Goal: Task Accomplishment & Management: Complete application form

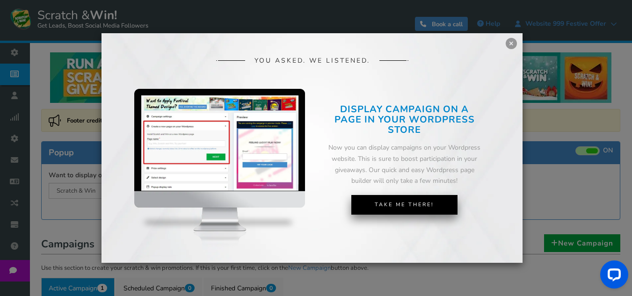
click at [392, 209] on link "Take Me There!" at bounding box center [404, 205] width 106 height 20
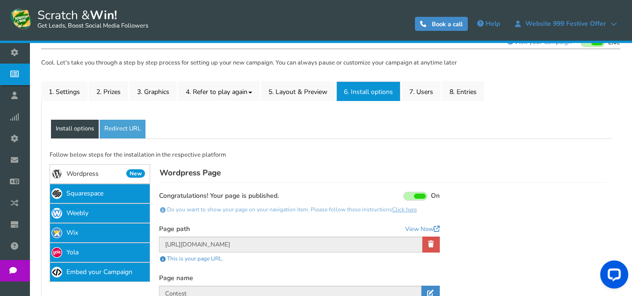
scroll to position [94, 0]
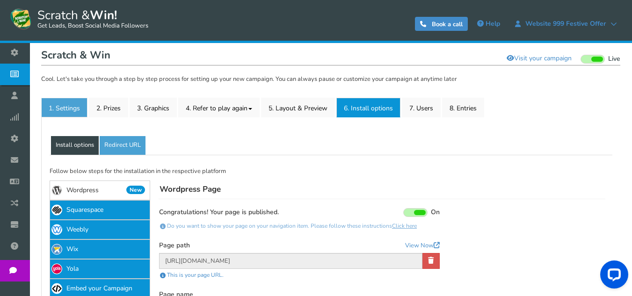
click at [58, 107] on link "1. Settings" at bounding box center [64, 108] width 46 height 20
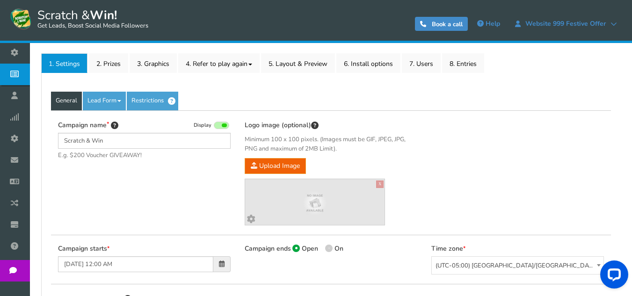
scroll to position [140, 0]
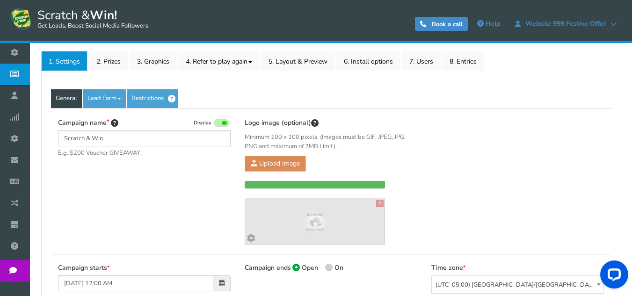
click at [203, 175] on div "Campaign name Display [PERSON_NAME] & Win E.g. $200 Voucher GIVEAWAY! Hide tota…" at bounding box center [331, 181] width 560 height 146
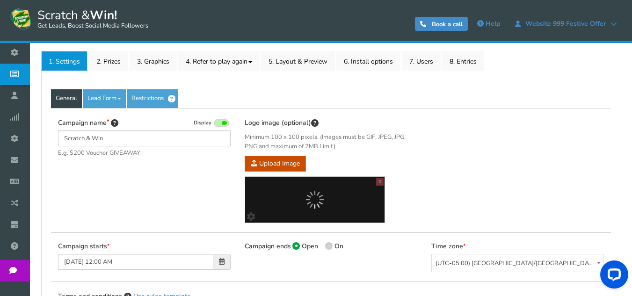
click at [203, 175] on div "Campaign name Display [PERSON_NAME] & Win E.g. $200 Voucher GIVEAWAY! Hide tota…" at bounding box center [331, 170] width 560 height 125
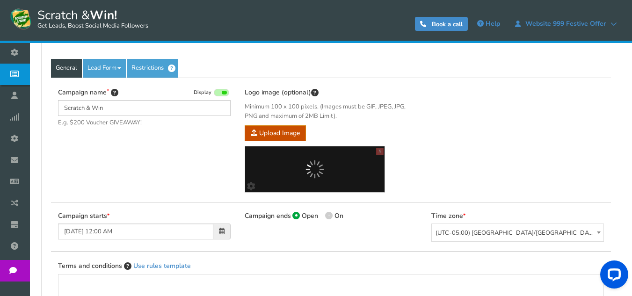
scroll to position [187, 0]
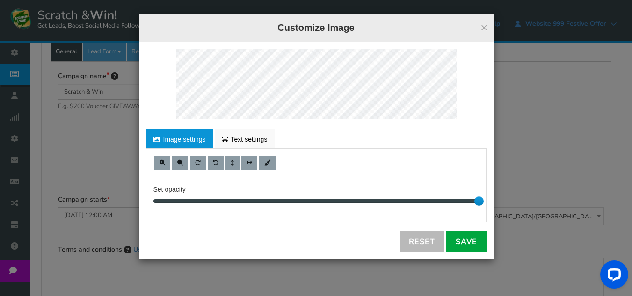
click at [205, 171] on body "Display on your website Scratch & Win! Get Leads, Boost Social Media Followers …" at bounding box center [316, 161] width 632 height 696
click at [205, 171] on div "Set opacity 10" at bounding box center [315, 185] width 339 height 59
drag, startPoint x: 280, startPoint y: 206, endPoint x: 350, endPoint y: 185, distance: 73.7
click at [350, 199] on div "5" at bounding box center [315, 201] width 325 height 5
click at [484, 30] on button "×" at bounding box center [483, 28] width 7 height 12
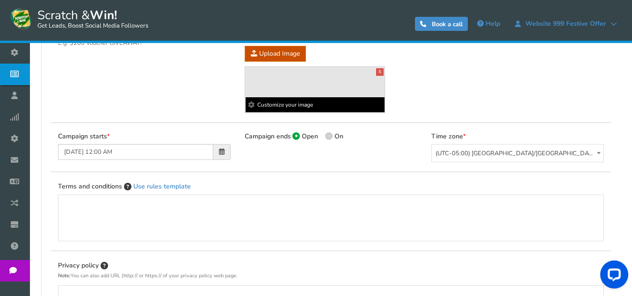
scroll to position [234, 0]
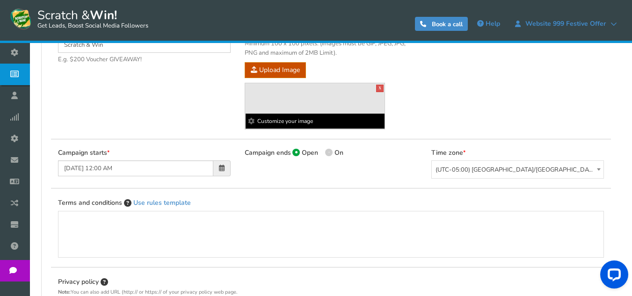
click at [293, 125] on b "Customize your image" at bounding box center [314, 121] width 139 height 15
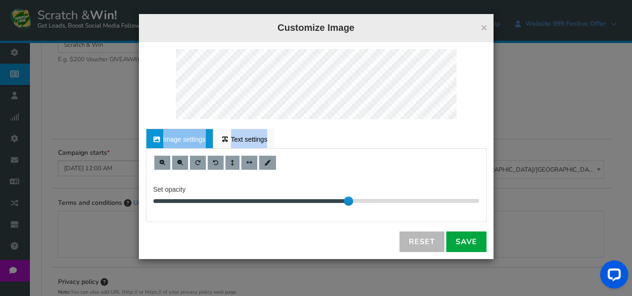
click at [266, 102] on div "For proper edit, check the desktop version Image settings Text settings Set opa…" at bounding box center [316, 150] width 354 height 217
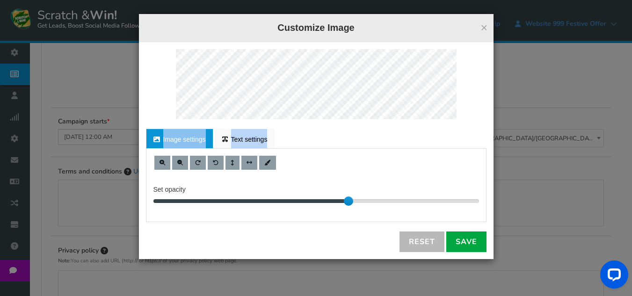
scroll to position [281, 0]
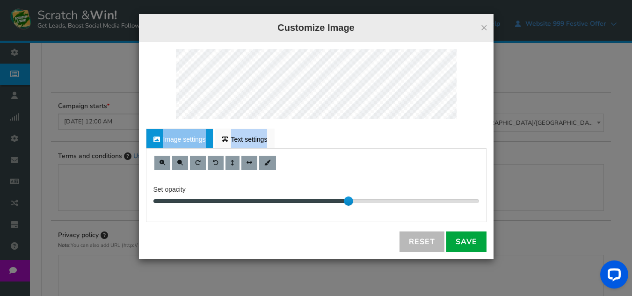
click at [172, 144] on link "Image settings" at bounding box center [179, 139] width 67 height 20
click at [488, 28] on div "× Customize Image" at bounding box center [316, 28] width 354 height 28
click at [485, 28] on button "×" at bounding box center [483, 28] width 7 height 12
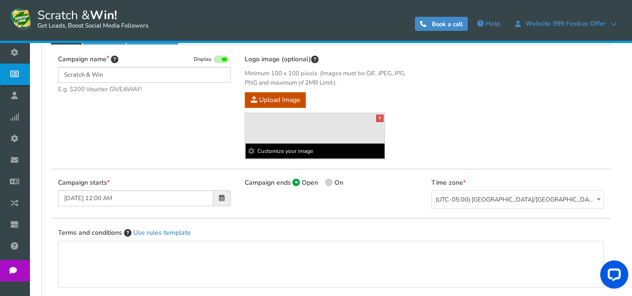
scroll to position [187, 0]
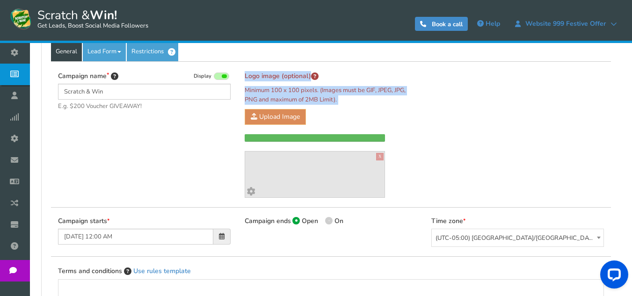
click at [229, 122] on div "Campaign name Display [PERSON_NAME] & Win E.g. $200 Voucher GIVEAWAY! Hide tota…" at bounding box center [331, 134] width 560 height 146
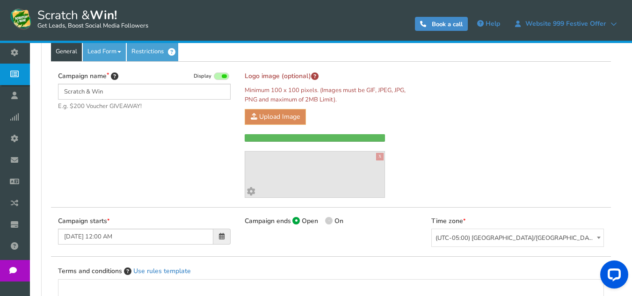
click at [229, 122] on div "Campaign name Display [PERSON_NAME] & Win E.g. $200 Voucher GIVEAWAY! Hide tota…" at bounding box center [331, 134] width 560 height 146
click at [228, 122] on div "Campaign name Display [PERSON_NAME] & Win E.g. $200 Voucher GIVEAWAY! Hide tota…" at bounding box center [331, 134] width 560 height 146
click at [229, 121] on div "Campaign name Display [PERSON_NAME] & Win E.g. $200 Voucher GIVEAWAY! Hide tota…" at bounding box center [331, 134] width 560 height 146
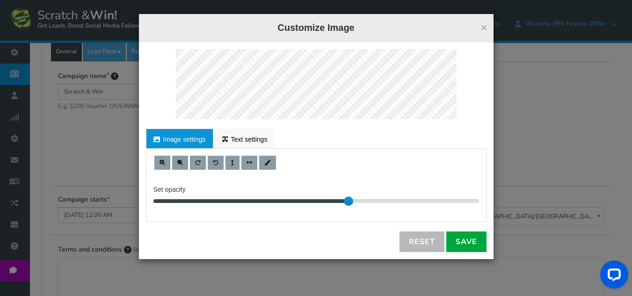
click at [229, 121] on body "Display on your website Scratch & Win! Get Leads, Boost Social Media Followers …" at bounding box center [316, 161] width 632 height 696
click at [229, 121] on div "For proper edit, check the desktop version Image settings Text settings Set opa…" at bounding box center [316, 150] width 354 height 217
click at [344, 200] on div at bounding box center [348, 200] width 9 height 9
drag, startPoint x: 344, startPoint y: 200, endPoint x: 333, endPoint y: 203, distance: 10.8
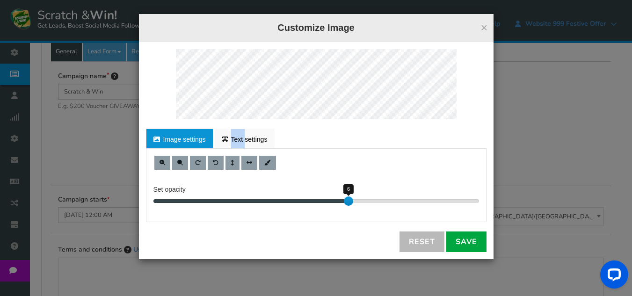
click at [336, 202] on div "6" at bounding box center [315, 201] width 325 height 5
drag, startPoint x: 347, startPoint y: 205, endPoint x: 382, endPoint y: 207, distance: 35.1
click at [368, 207] on div "Set opacity 4" at bounding box center [315, 185] width 339 height 59
click at [485, 209] on div "Set opacity 10" at bounding box center [315, 185] width 339 height 59
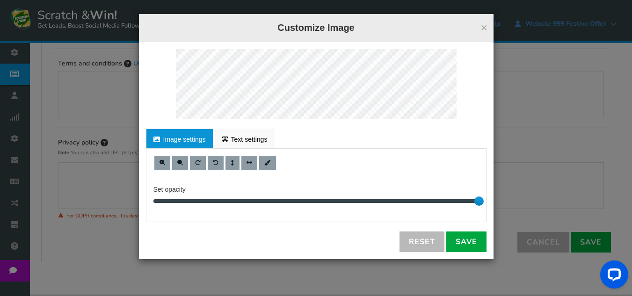
scroll to position [374, 0]
click at [265, 42] on div "For proper edit, check the desktop version Image settings Text settings Set opa…" at bounding box center [316, 150] width 354 height 217
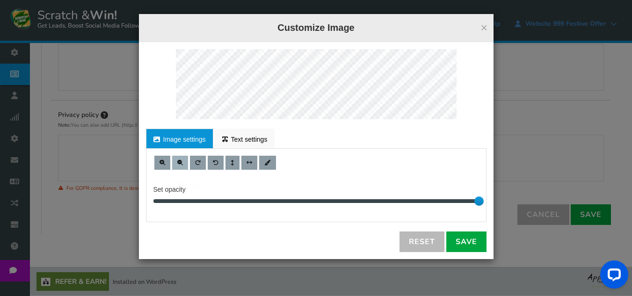
click at [179, 163] on span at bounding box center [180, 163] width 6 height 6
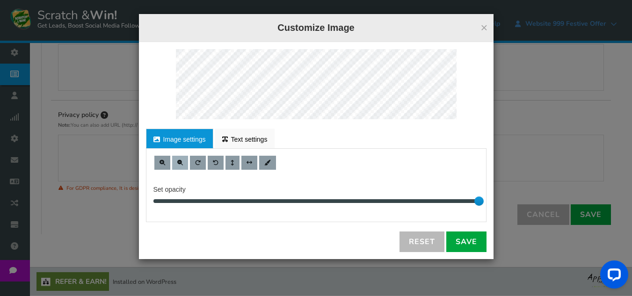
click at [179, 163] on span at bounding box center [180, 163] width 6 height 6
click at [165, 166] on button at bounding box center [162, 163] width 16 height 14
click at [180, 166] on button at bounding box center [180, 163] width 16 height 14
click at [465, 238] on link "Save" at bounding box center [466, 241] width 40 height 21
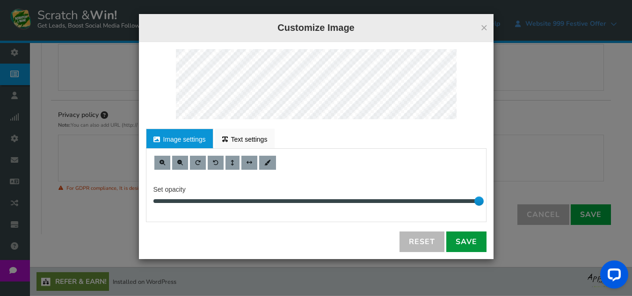
click at [469, 245] on link "Save" at bounding box center [466, 241] width 40 height 21
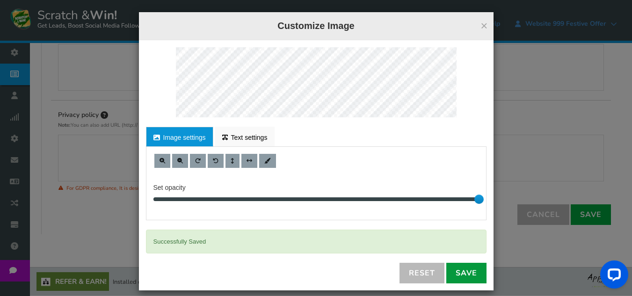
scroll to position [0, 0]
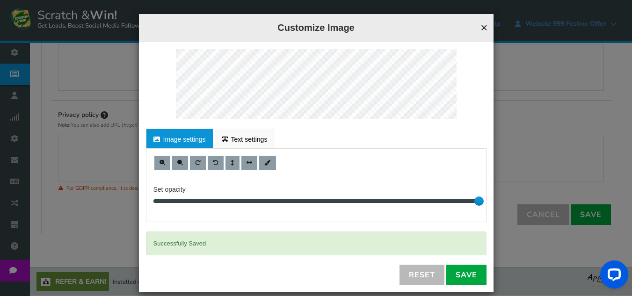
click at [480, 28] on button "×" at bounding box center [483, 28] width 7 height 12
click at [478, 28] on div "× Customize Image" at bounding box center [316, 28] width 354 height 28
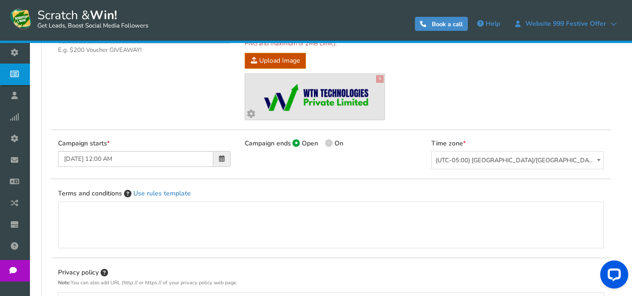
scroll to position [214, 0]
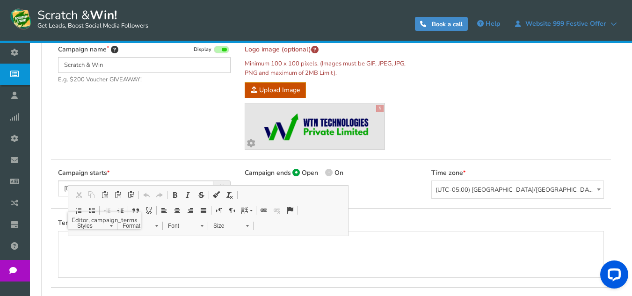
click at [220, 253] on div "Editor, campaign_terms" at bounding box center [331, 254] width 526 height 37
click at [359, 213] on div "Terms and conditions Use rules template" at bounding box center [331, 247] width 560 height 79
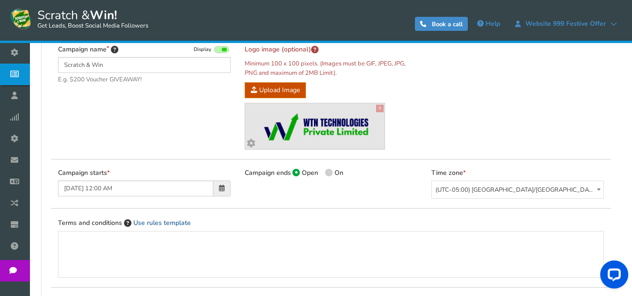
click at [166, 222] on link "Use rules template" at bounding box center [162, 222] width 58 height 9
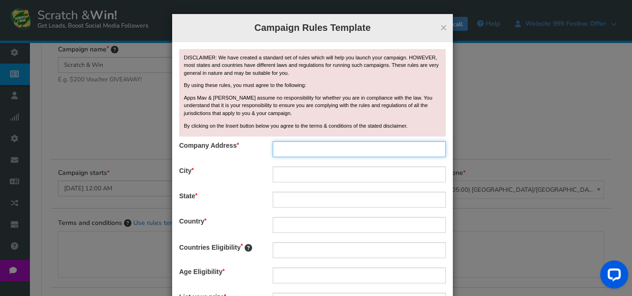
click at [287, 149] on input "text" at bounding box center [359, 149] width 173 height 16
type input "[STREET_ADDRESS]"
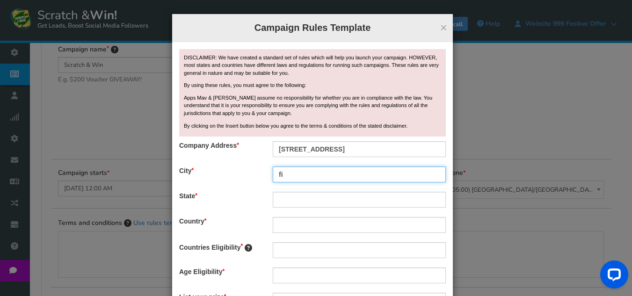
type input "f"
type input "[GEOGRAPHIC_DATA]"
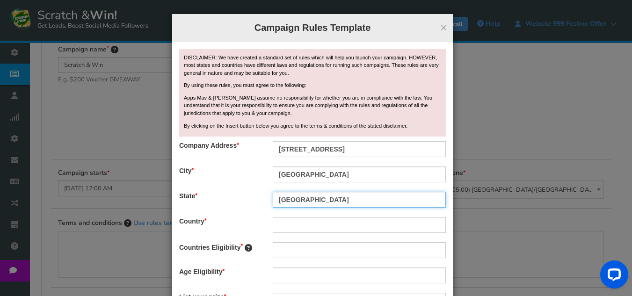
type input "[GEOGRAPHIC_DATA]"
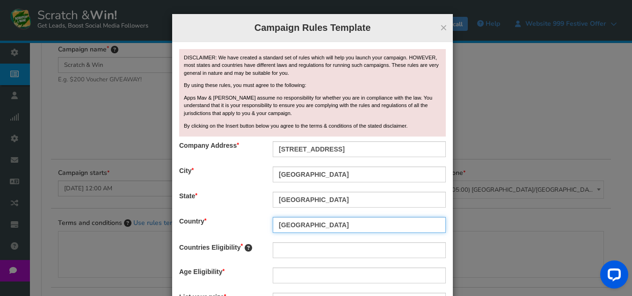
type input "[GEOGRAPHIC_DATA]"
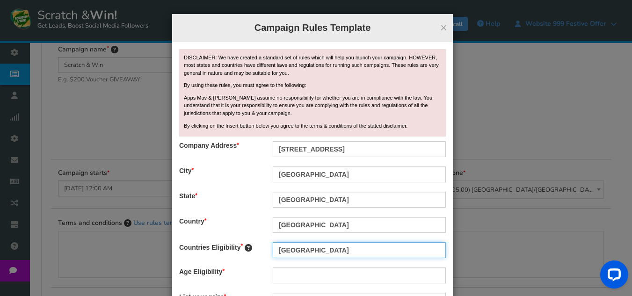
type input "[GEOGRAPHIC_DATA]"
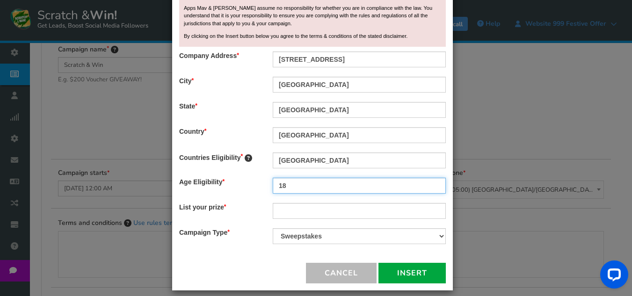
scroll to position [98, 0]
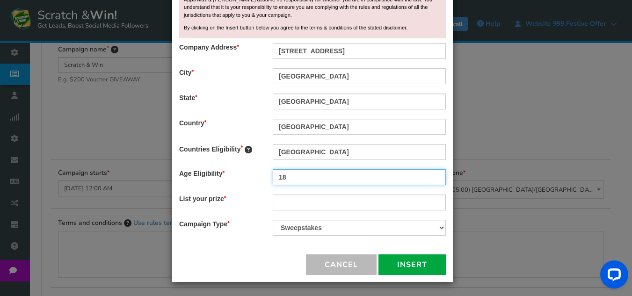
type input "18"
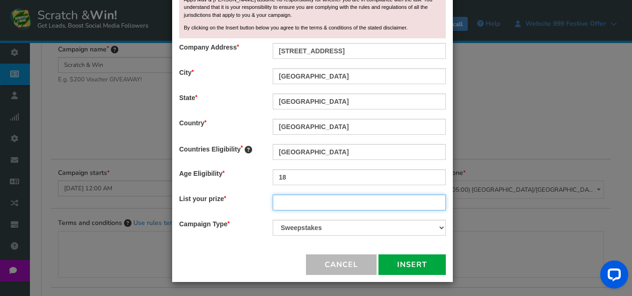
click at [291, 203] on input "text" at bounding box center [359, 203] width 173 height 16
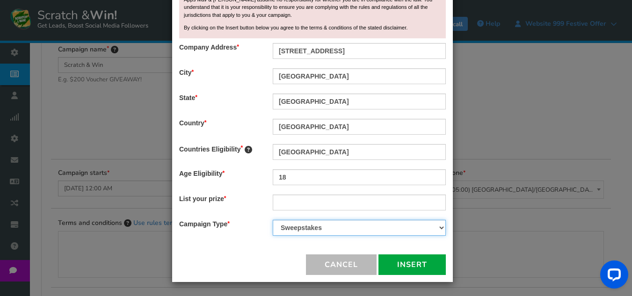
click at [296, 224] on select "Contest Giveaway Lottery Offer Raffle Sweepstakes Other" at bounding box center [359, 228] width 173 height 16
select select "Offer"
click at [273, 220] on select "Contest Giveaway Lottery Offer Raffle Sweepstakes Other" at bounding box center [359, 228] width 173 height 16
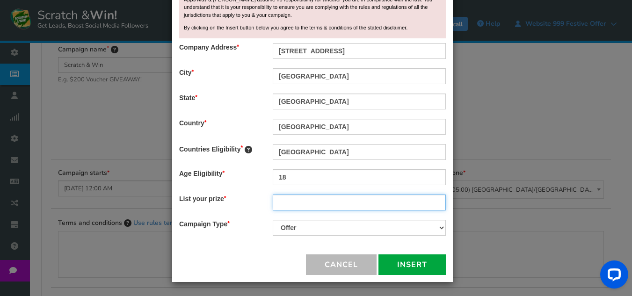
click at [302, 199] on input "text" at bounding box center [359, 203] width 173 height 16
type input "O"
type input "Website"
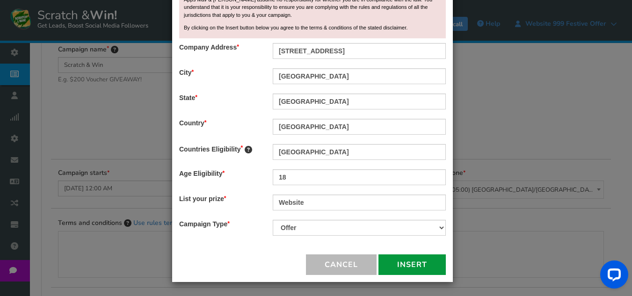
click at [407, 269] on button "Insert" at bounding box center [411, 264] width 67 height 21
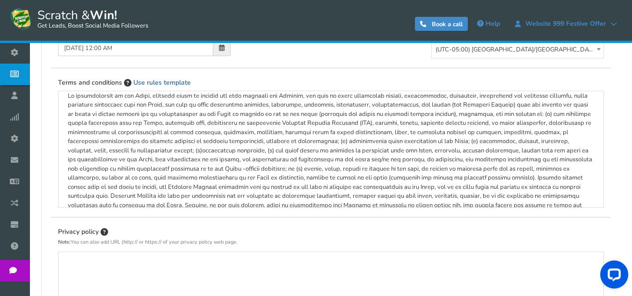
scroll to position [471, 0]
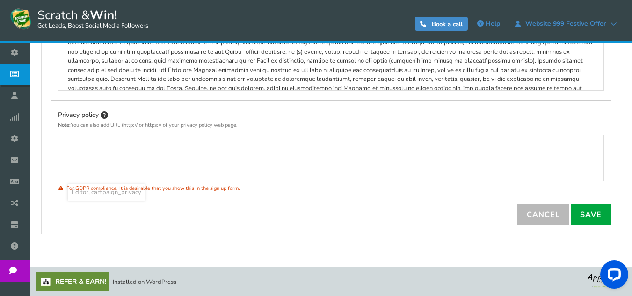
click at [182, 158] on div "Editor, campaign_privacy" at bounding box center [331, 158] width 526 height 37
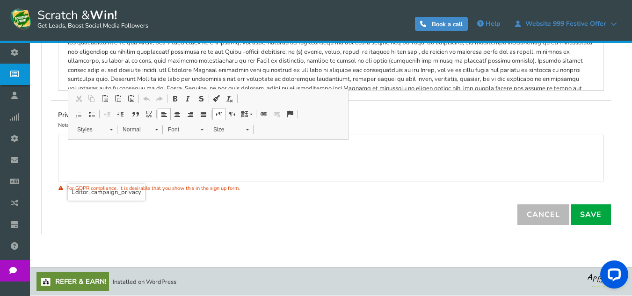
click at [116, 176] on div "Editor, campaign_privacy" at bounding box center [331, 158] width 526 height 37
click at [599, 222] on link "Save" at bounding box center [590, 214] width 40 height 21
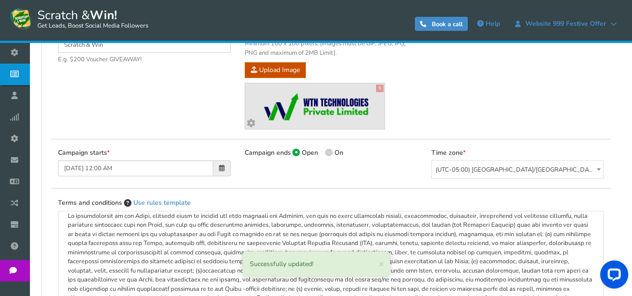
scroll to position [3, 0]
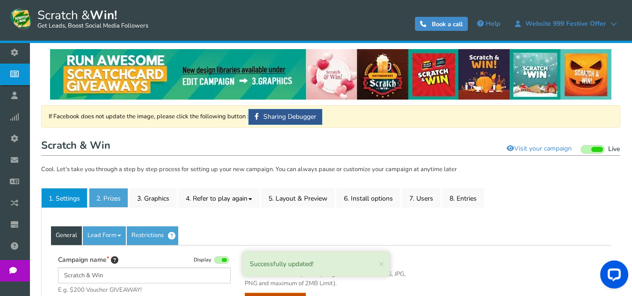
click at [114, 203] on link "2. Prizes" at bounding box center [108, 198] width 39 height 20
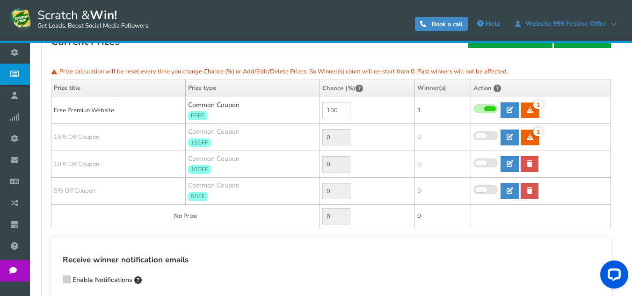
scroll to position [190, 0]
click at [344, 114] on input "100" at bounding box center [336, 109] width 28 height 16
type input "5"
click at [364, 128] on td "0" at bounding box center [367, 136] width 95 height 27
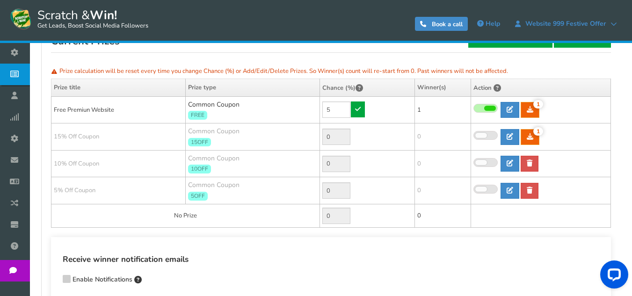
click at [427, 139] on td "0" at bounding box center [443, 136] width 56 height 27
click at [420, 131] on td "0" at bounding box center [443, 136] width 56 height 27
click at [484, 130] on td "1" at bounding box center [541, 136] width 140 height 27
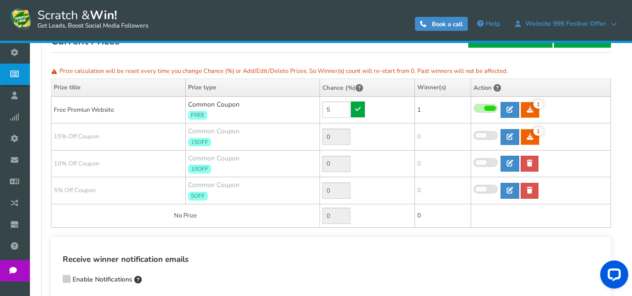
click at [484, 134] on span at bounding box center [481, 135] width 12 height 5
click at [473, 134] on input "checkbox" at bounding box center [473, 136] width 0 height 6
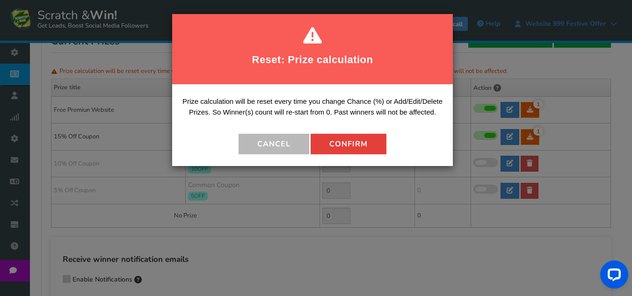
click at [367, 145] on button "Confirm" at bounding box center [348, 144] width 76 height 21
click at [0, 0] on div "● ● ● ● ● ●" at bounding box center [0, 0] width 0 height 0
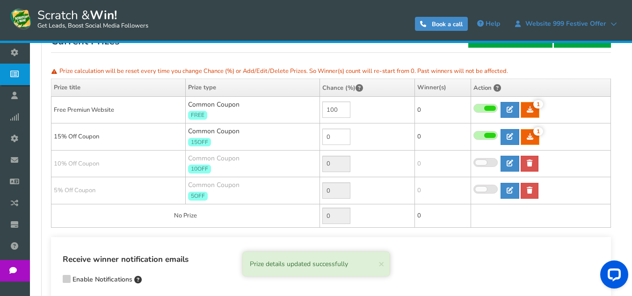
click at [483, 162] on span at bounding box center [481, 162] width 12 height 5
click at [473, 162] on input "checkbox" at bounding box center [473, 163] width 0 height 6
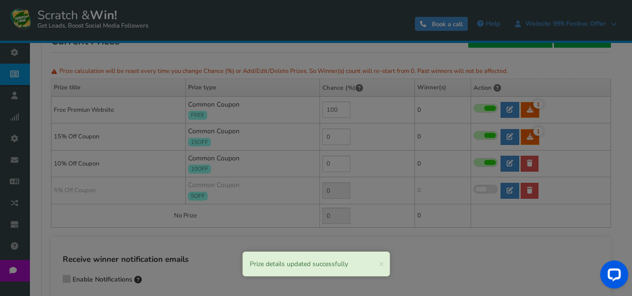
click at [483, 162] on div at bounding box center [316, 148] width 632 height 296
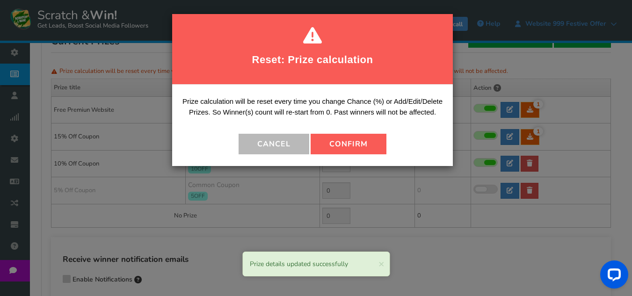
click at [366, 151] on button "Confirm" at bounding box center [348, 144] width 76 height 21
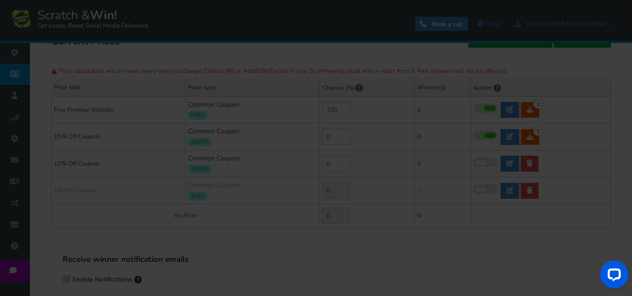
click at [366, 151] on div "● ● ● ● ● ●" at bounding box center [316, 148] width 117 height 86
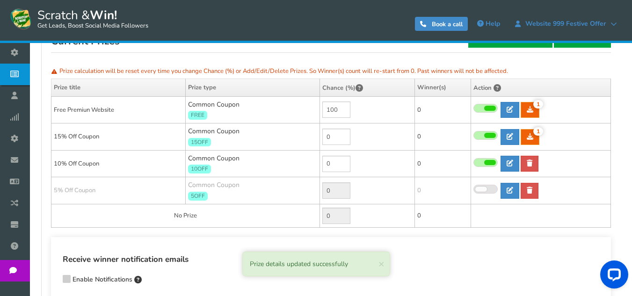
click at [489, 191] on span at bounding box center [485, 189] width 24 height 9
click at [473, 191] on input "checkbox" at bounding box center [473, 190] width 0 height 6
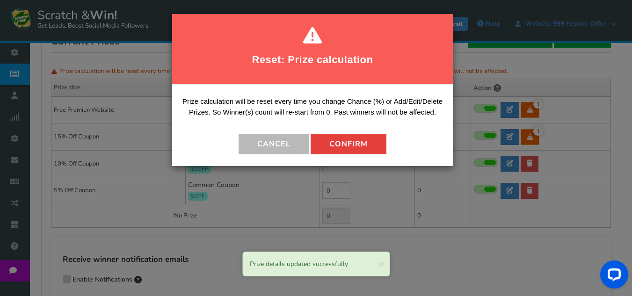
click at [371, 148] on button "Confirm" at bounding box center [348, 144] width 76 height 21
click at [0, 0] on div "● ● ● ● ● ●" at bounding box center [0, 0] width 0 height 0
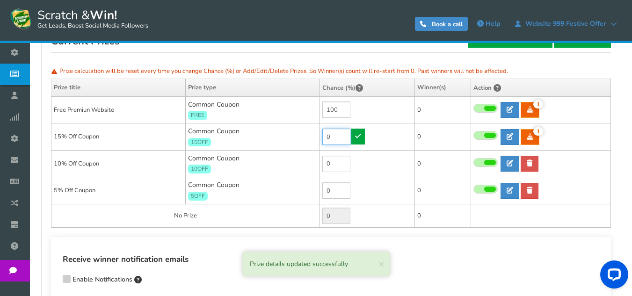
click at [334, 137] on input "0" at bounding box center [336, 137] width 28 height 16
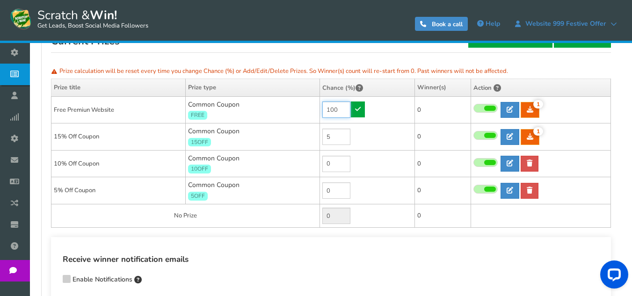
type input "0"
click at [339, 113] on input "100" at bounding box center [336, 109] width 28 height 16
click at [339, 134] on input "0" at bounding box center [336, 137] width 28 height 16
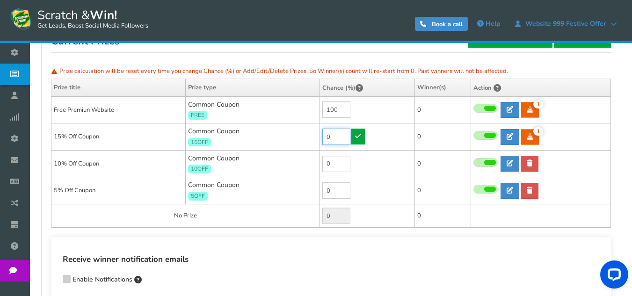
click at [339, 134] on input "0" at bounding box center [336, 137] width 28 height 16
click at [340, 113] on input "100" at bounding box center [336, 109] width 28 height 16
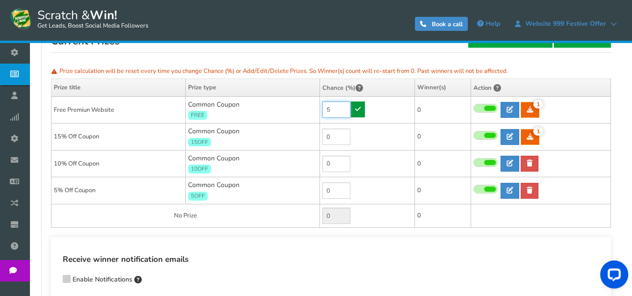
type input "5"
click at [360, 109] on icon at bounding box center [358, 109] width 6 height 7
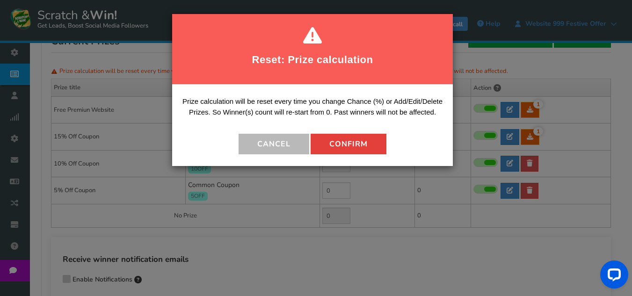
click at [349, 148] on button "Confirm" at bounding box center [348, 144] width 76 height 21
type input "95"
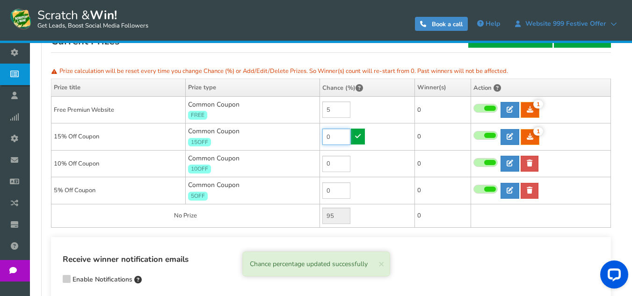
click at [338, 137] on input "0" at bounding box center [336, 137] width 28 height 16
click at [106, 135] on td "15% Off Coupon" at bounding box center [118, 136] width 134 height 27
click at [101, 136] on td "15% Off Coupon" at bounding box center [118, 136] width 134 height 27
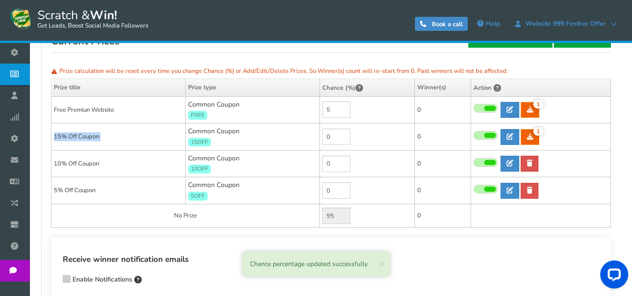
click at [101, 136] on td "15% Off Coupon" at bounding box center [118, 136] width 134 height 27
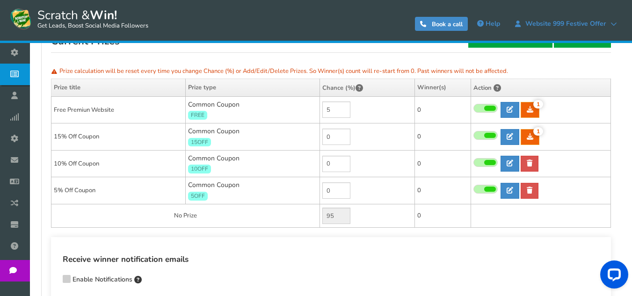
click at [117, 142] on td "15% Off Coupon" at bounding box center [118, 136] width 134 height 27
click at [117, 141] on td "15% Off Coupon" at bounding box center [118, 136] width 134 height 27
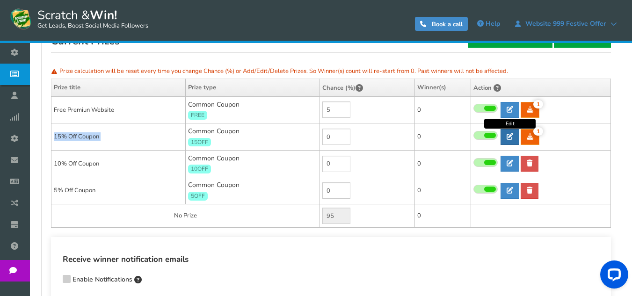
click at [513, 132] on link at bounding box center [509, 137] width 19 height 16
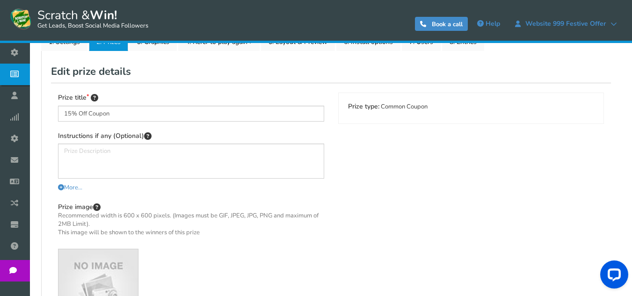
scroll to position [144, 0]
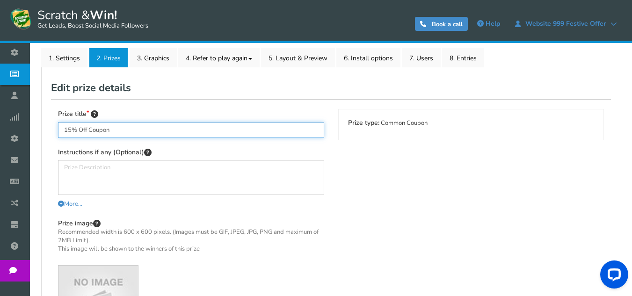
click at [71, 133] on input "15% Off Coupon" at bounding box center [191, 130] width 266 height 16
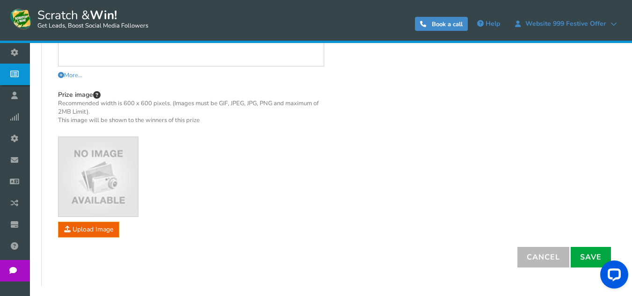
scroll to position [284, 0]
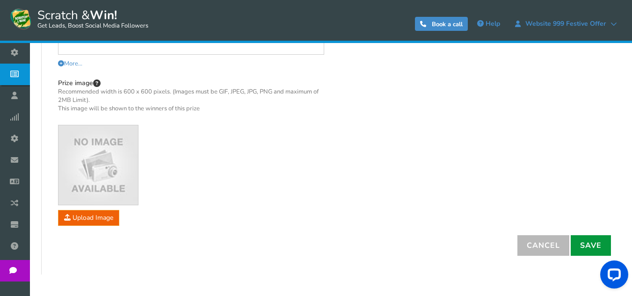
click at [599, 245] on link "Save" at bounding box center [590, 245] width 40 height 21
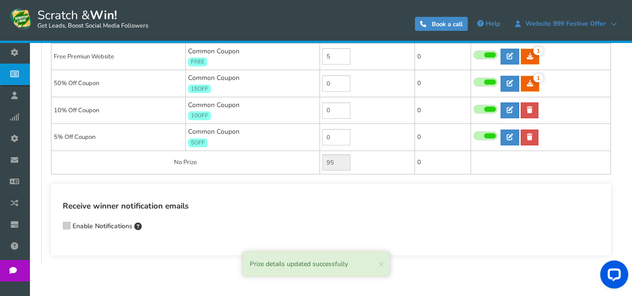
scroll to position [227, 0]
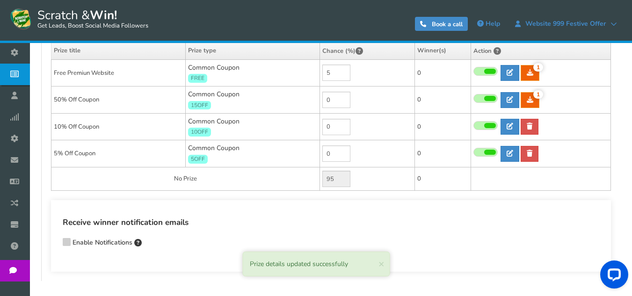
click at [231, 106] on div "Common Coupon 15OFF" at bounding box center [252, 100] width 129 height 20
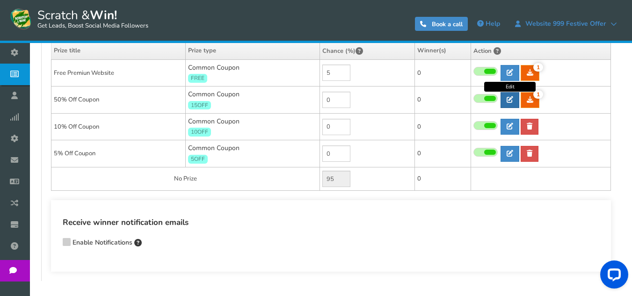
click at [511, 102] on icon at bounding box center [509, 99] width 7 height 7
type input "50% Off Coupon"
click at [0, 0] on div "Prize title 50% Off Coupon Instructions if any (Optional) More... Less... You c…" at bounding box center [0, 0] width 0 height 0
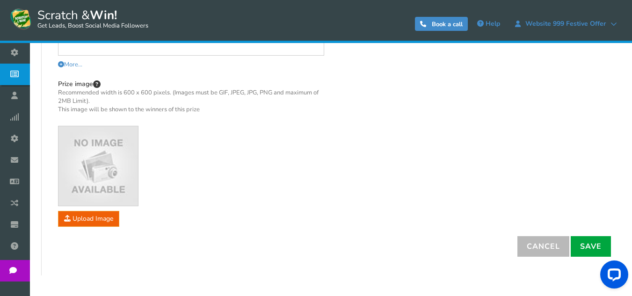
scroll to position [324, 0]
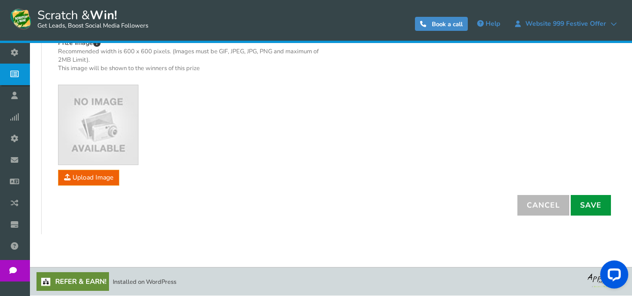
click at [585, 206] on link "Save" at bounding box center [590, 205] width 40 height 21
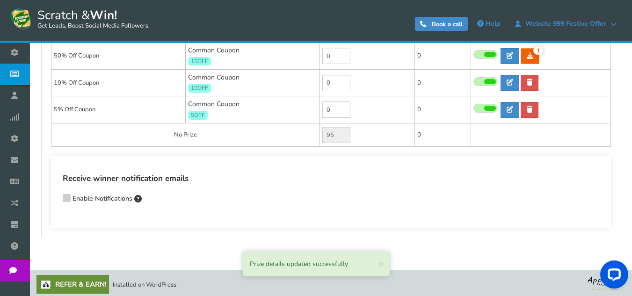
scroll to position [180, 0]
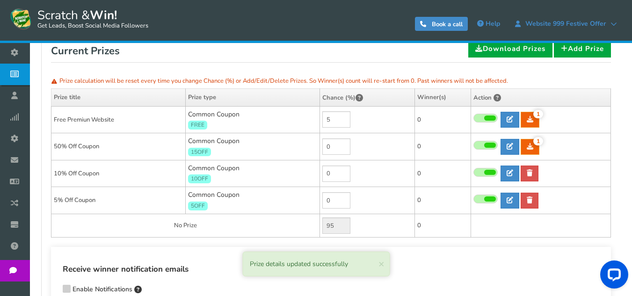
click at [216, 155] on div "Common Coupon 15OFF" at bounding box center [252, 147] width 129 height 20
click at [202, 149] on span "15OFF" at bounding box center [199, 152] width 23 height 9
click at [202, 147] on div "Common Coupon 15OFF" at bounding box center [252, 147] width 129 height 20
click at [205, 144] on div "Common Coupon 15OFF" at bounding box center [252, 147] width 129 height 20
click at [221, 140] on div "Common Coupon 15OFF" at bounding box center [252, 147] width 129 height 20
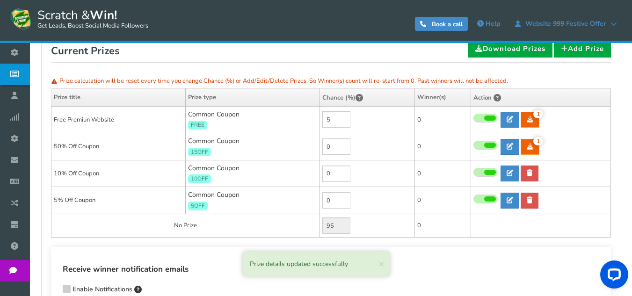
click at [223, 140] on div "Common Coupon 15OFF" at bounding box center [252, 147] width 129 height 20
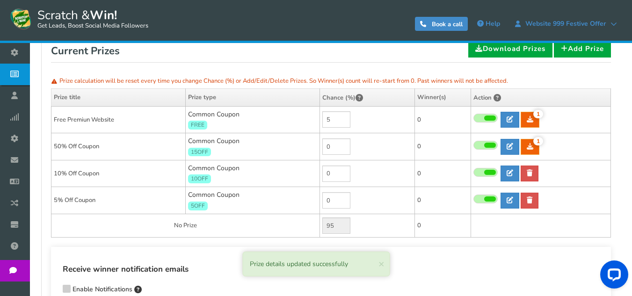
click at [140, 175] on td "10% Off Coupon" at bounding box center [118, 173] width 134 height 27
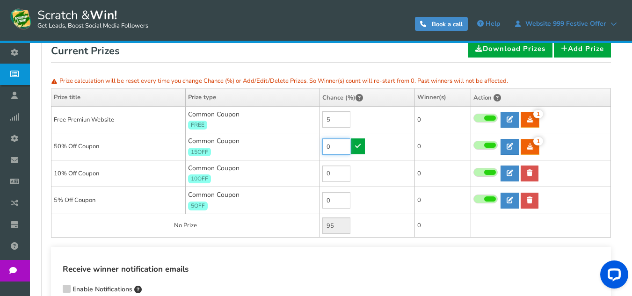
click at [338, 149] on input "0" at bounding box center [336, 146] width 28 height 16
type input "0"
click at [332, 172] on input "0" at bounding box center [336, 174] width 28 height 16
click at [333, 145] on input "0" at bounding box center [336, 146] width 28 height 16
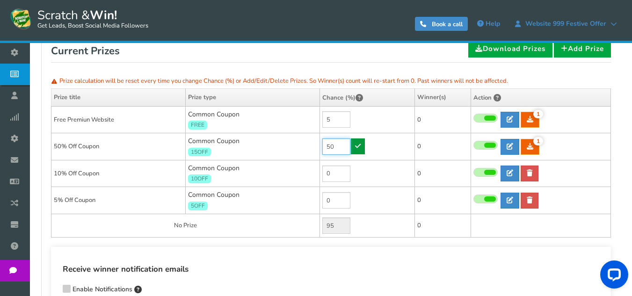
type input "50"
click at [359, 149] on icon at bounding box center [358, 146] width 6 height 7
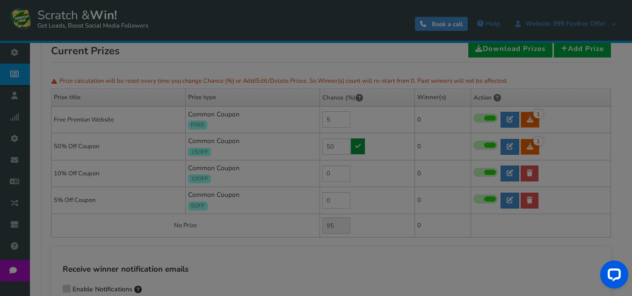
click at [359, 149] on div at bounding box center [316, 148] width 632 height 296
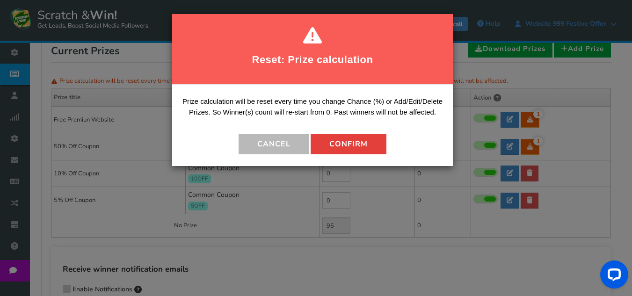
click at [354, 142] on button "Confirm" at bounding box center [348, 144] width 76 height 21
type input "45"
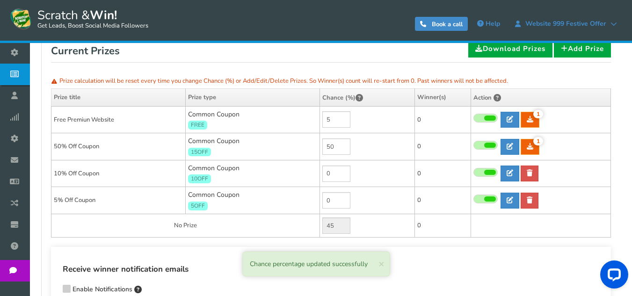
drag, startPoint x: 354, startPoint y: 142, endPoint x: 340, endPoint y: 165, distance: 26.9
click at [340, 163] on tbody "Free Premiun Website Common Coupon FREE 5 1 1 0 [GEOGRAPHIC_DATA] Time" at bounding box center [330, 171] width 559 height 131
click at [335, 175] on input "0" at bounding box center [336, 174] width 28 height 16
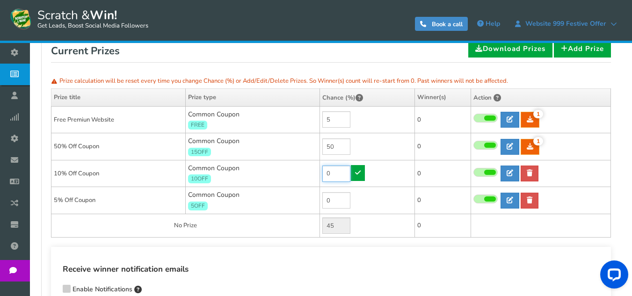
click at [335, 175] on input "0" at bounding box center [336, 174] width 28 height 16
click at [339, 161] on td "0" at bounding box center [367, 173] width 95 height 27
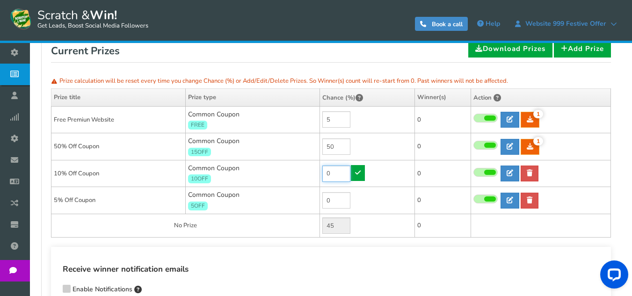
click at [336, 172] on input "0" at bounding box center [336, 174] width 28 height 16
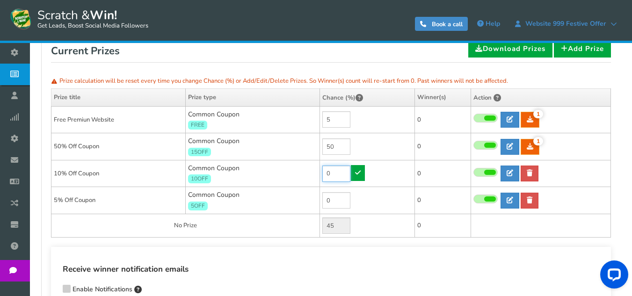
click at [336, 172] on input "0" at bounding box center [336, 174] width 28 height 16
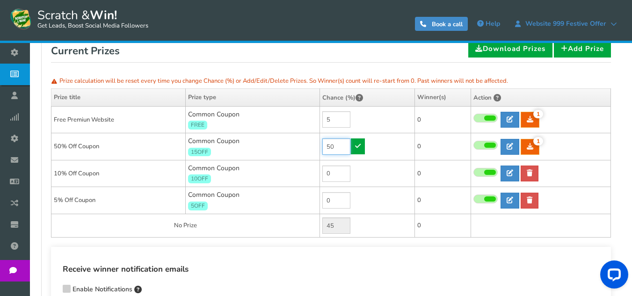
click at [336, 151] on input "50" at bounding box center [336, 146] width 28 height 16
type input "95"
click at [358, 144] on icon at bounding box center [358, 146] width 6 height 7
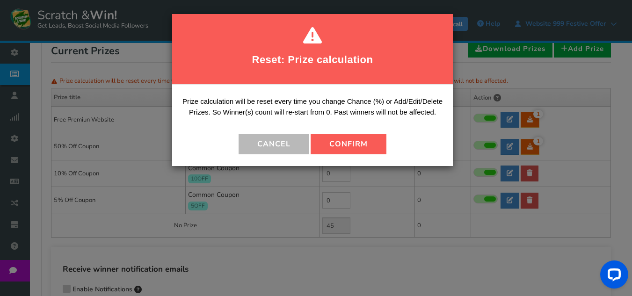
click at [358, 144] on button "Confirm" at bounding box center [348, 144] width 76 height 21
type input "0"
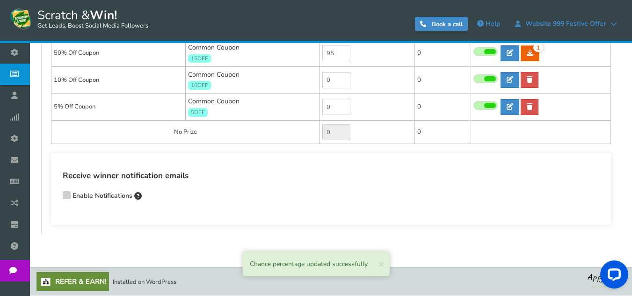
scroll to position [0, 0]
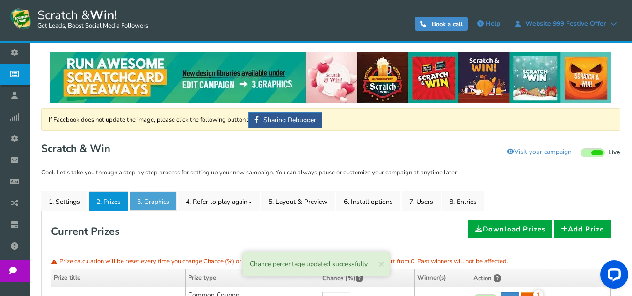
click at [166, 204] on link "3. Graphics" at bounding box center [153, 201] width 47 height 20
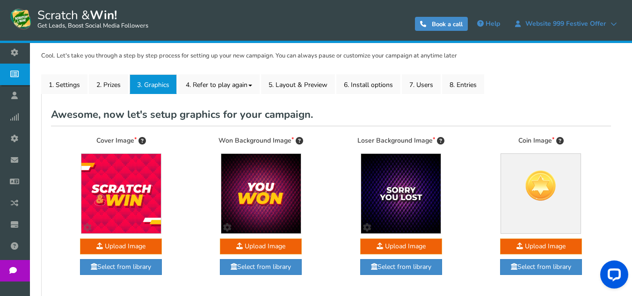
scroll to position [87, 0]
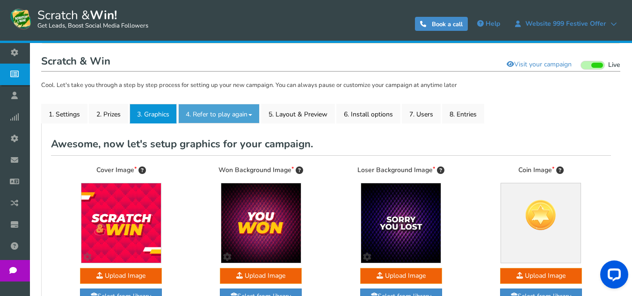
click at [204, 114] on link "4. Refer to play again" at bounding box center [218, 114] width 81 height 20
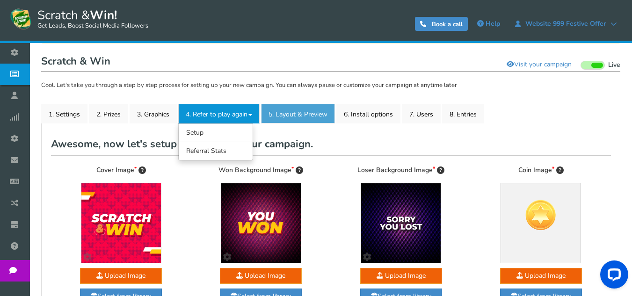
click at [282, 114] on link "5. Layout & Preview" at bounding box center [298, 114] width 74 height 20
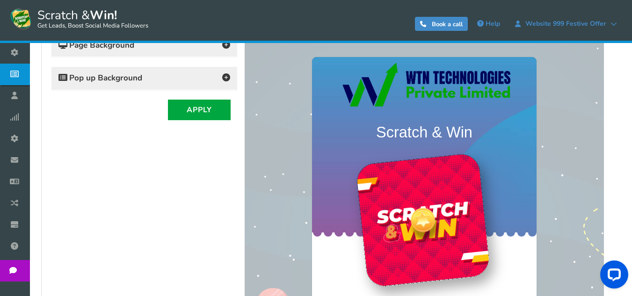
scroll to position [181, 0]
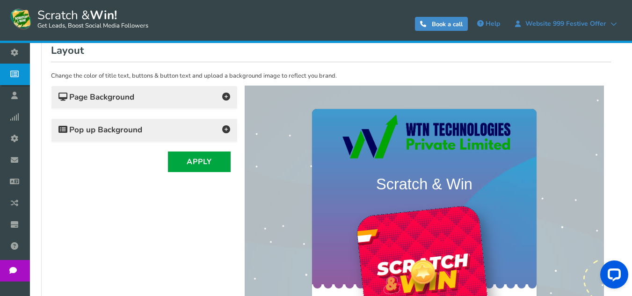
click at [175, 126] on h4 "Pop up Background" at bounding box center [144, 129] width 172 height 13
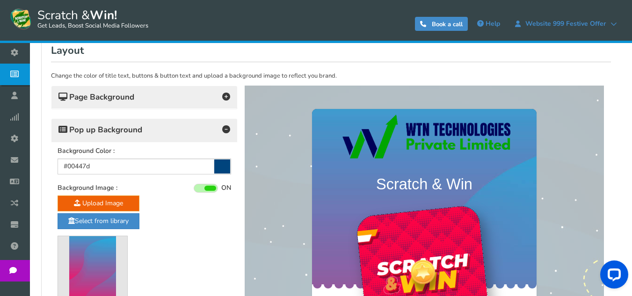
click at [175, 126] on h4 "Pop up Background" at bounding box center [144, 129] width 172 height 13
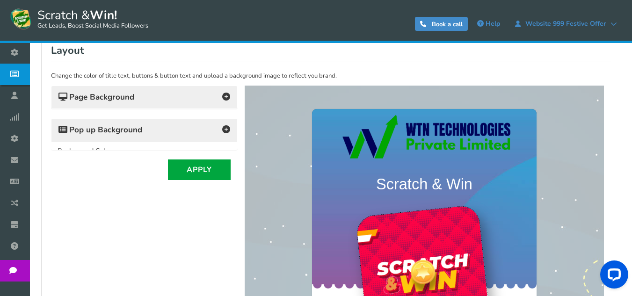
click at [175, 126] on h4 "Pop up Background" at bounding box center [144, 129] width 172 height 13
click at [189, 90] on div "Page Background" at bounding box center [144, 97] width 186 height 23
click at [188, 96] on h4 "Page Background" at bounding box center [144, 97] width 172 height 13
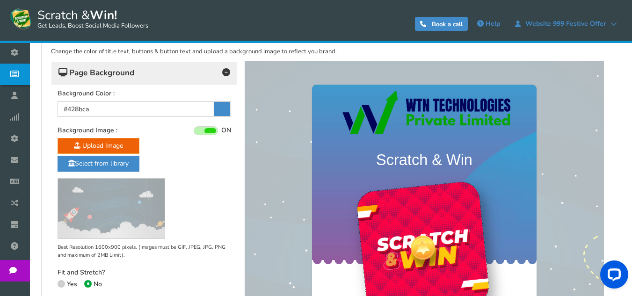
scroll to position [228, 0]
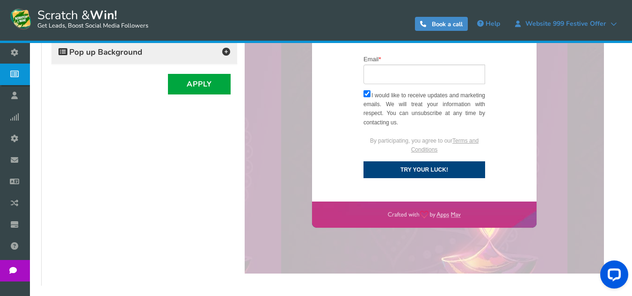
click at [263, 186] on div at bounding box center [424, 15] width 359 height 515
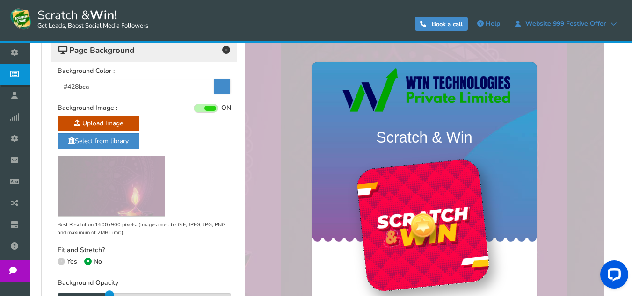
scroll to position [181, 0]
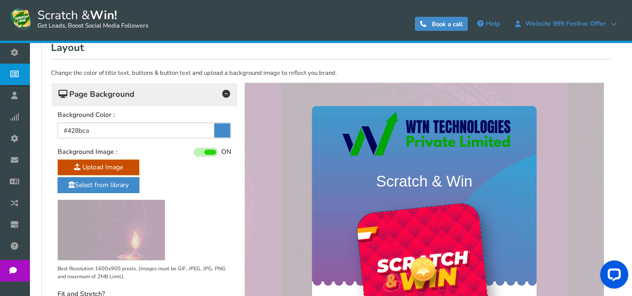
drag, startPoint x: 261, startPoint y: 504, endPoint x: 255, endPoint y: 190, distance: 313.8
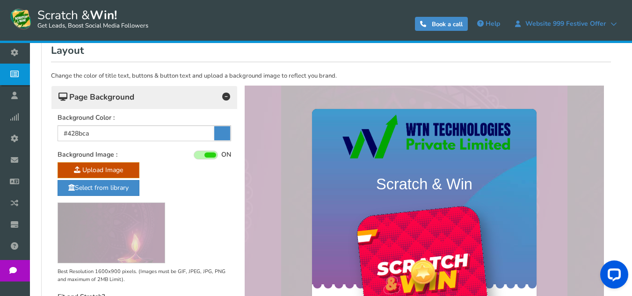
drag, startPoint x: 255, startPoint y: 193, endPoint x: 234, endPoint y: 196, distance: 20.9
drag, startPoint x: 223, startPoint y: 197, endPoint x: 194, endPoint y: 199, distance: 29.1
click at [195, 199] on div "Upload Image Select from library Best Resolution 1600x900 pixels. (Images must …" at bounding box center [144, 222] width 173 height 121
click at [175, 171] on div "Upload Image Select from library Best Resolution 1600x900 pixels. (Images must …" at bounding box center [144, 222] width 173 height 121
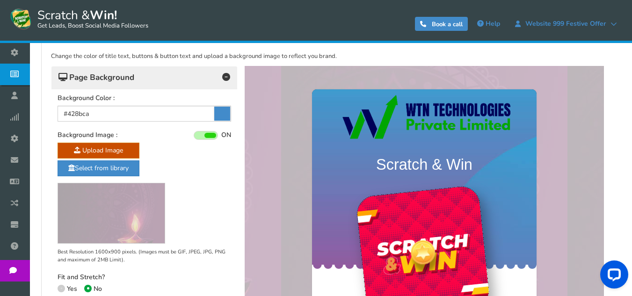
scroll to position [274, 0]
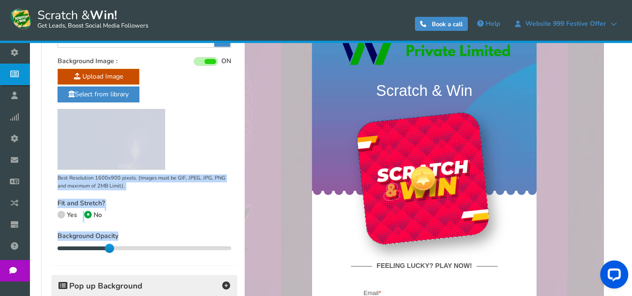
drag, startPoint x: 173, startPoint y: 178, endPoint x: 111, endPoint y: 250, distance: 95.2
click at [111, 250] on div "Background Color : #428bca Background Image : ON OFF Upload Image Select from l…" at bounding box center [144, 140] width 186 height 250
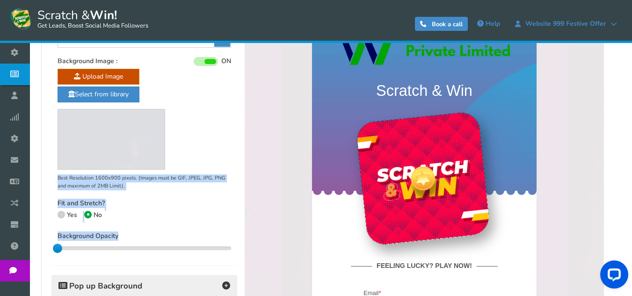
drag, startPoint x: 111, startPoint y: 250, endPoint x: 85, endPoint y: 249, distance: 26.2
click at [81, 249] on div "0" at bounding box center [144, 248] width 173 height 5
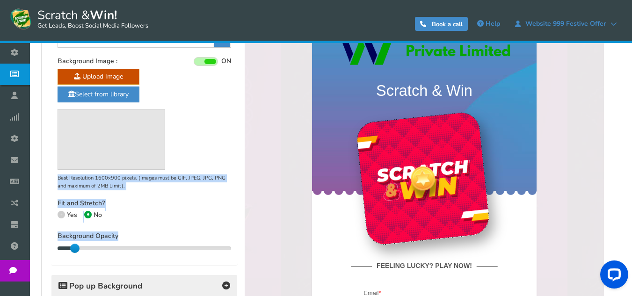
click at [112, 249] on div "10" at bounding box center [144, 248] width 173 height 5
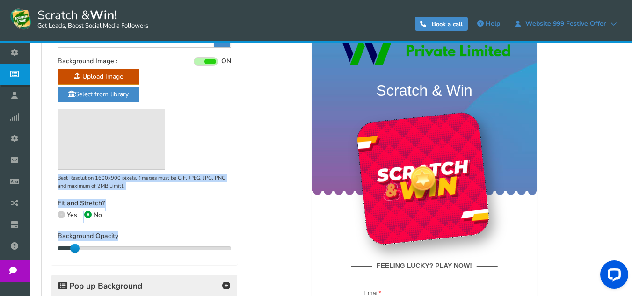
click at [146, 249] on div "10" at bounding box center [144, 248] width 173 height 5
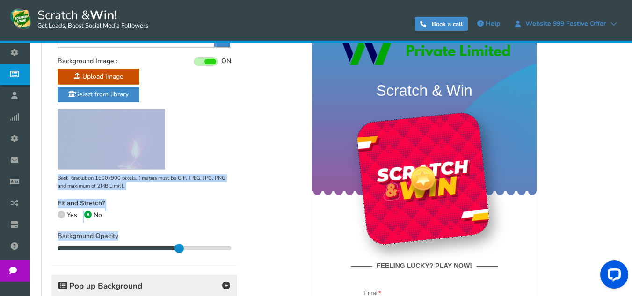
drag, startPoint x: 167, startPoint y: 249, endPoint x: 210, endPoint y: 253, distance: 43.2
click at [189, 251] on div "70 80" at bounding box center [144, 248] width 173 height 9
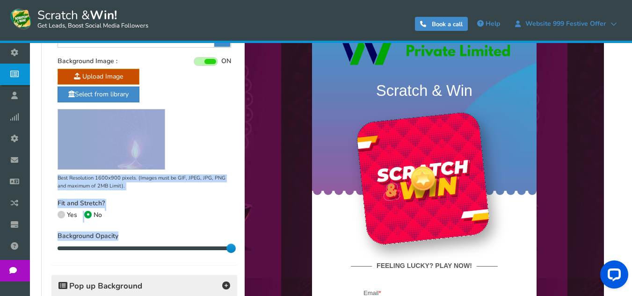
drag, startPoint x: 193, startPoint y: 247, endPoint x: 234, endPoint y: 243, distance: 41.4
click at [234, 243] on div "Background Color : #428bca Background Image : ON OFF Upload Image Select from l…" at bounding box center [144, 140] width 186 height 250
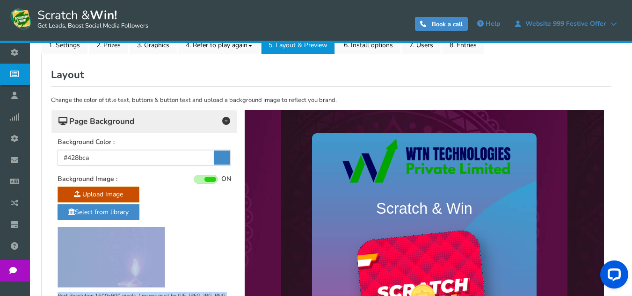
scroll to position [139, 0]
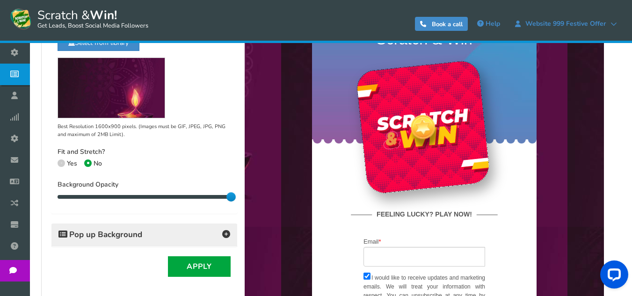
click at [157, 225] on div "Pop up Background" at bounding box center [144, 235] width 186 height 23
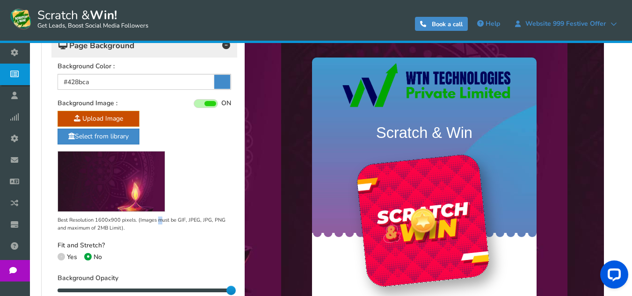
click at [161, 220] on p "Best Resolution 1600x900 pixels. (Images must be GIF, JPEG, JPG, PNG and maximu…" at bounding box center [144, 224] width 173 height 15
click at [161, 220] on div "Upload Image Select from library Best Resolution 1600x900 pixels. (Images must …" at bounding box center [144, 188] width 173 height 154
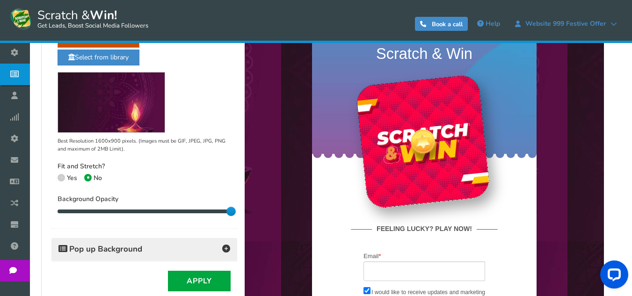
click at [161, 243] on h4 "Pop up Background" at bounding box center [144, 249] width 172 height 13
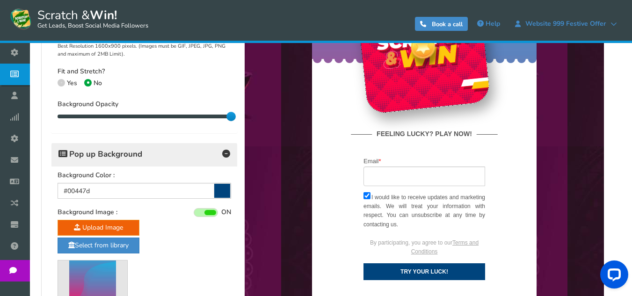
click at [161, 220] on div "Page Background Background Color : #428bca Background Image : ON OFF Upload Ima…" at bounding box center [144, 159] width 187 height 598
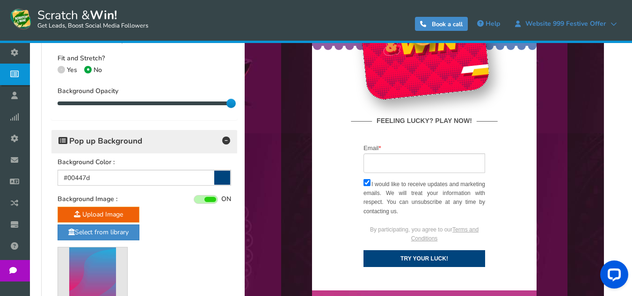
click at [181, 225] on div "Upload Image Select from library *Best Resolution 600x900 pixels. (Images must …" at bounding box center [144, 273] width 173 height 133
click at [188, 214] on div "Upload Image Select from library *Best Resolution 600x900 pixels. (Images must …" at bounding box center [144, 273] width 173 height 133
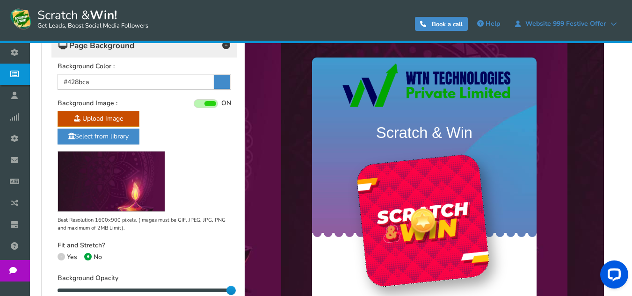
click at [176, 181] on div "Upload Image Select from library Best Resolution 1600x900 pixels. (Images must …" at bounding box center [144, 171] width 173 height 121
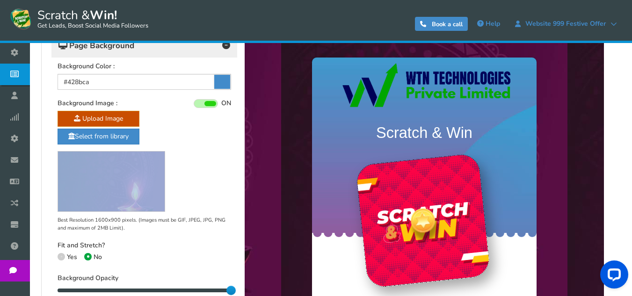
click at [176, 180] on div "Upload Image Select from library Best Resolution 1600x900 pixels. (Images must …" at bounding box center [144, 171] width 173 height 121
click at [183, 174] on div "Upload Image Select from library Best Resolution 1600x900 pixels. (Images must …" at bounding box center [144, 171] width 173 height 121
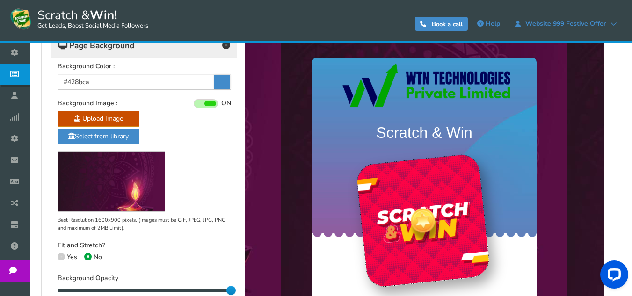
click at [206, 134] on div "Upload Image Select from library Best Resolution 1600x900 pixels. (Images must …" at bounding box center [144, 171] width 173 height 121
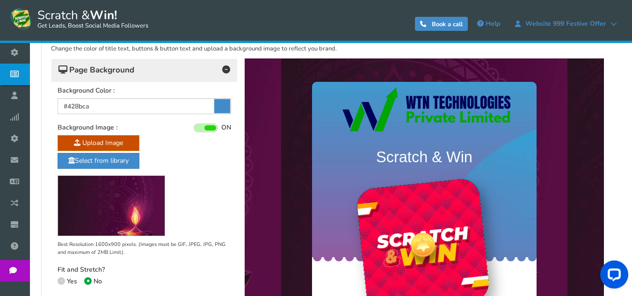
scroll to position [186, 0]
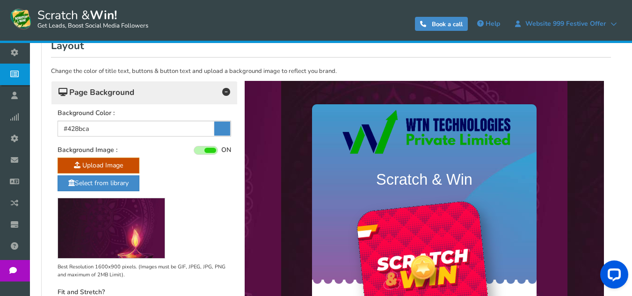
click at [228, 88] on icon at bounding box center [226, 92] width 8 height 8
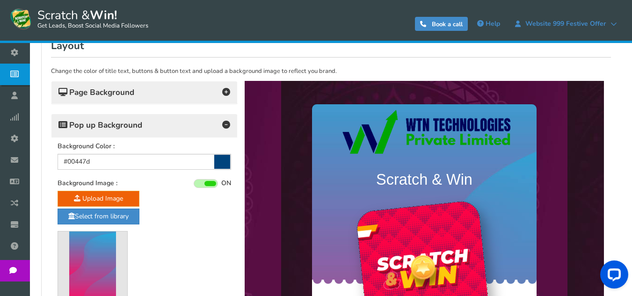
click at [227, 123] on icon at bounding box center [226, 125] width 8 height 8
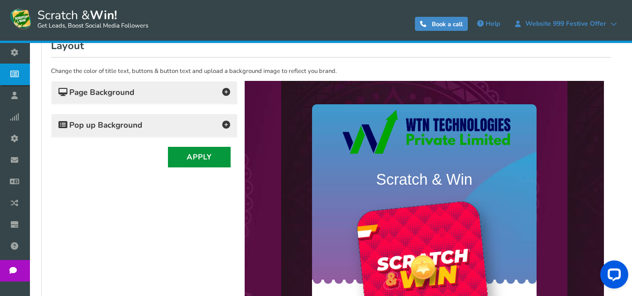
click at [210, 159] on button "Apply" at bounding box center [199, 157] width 63 height 21
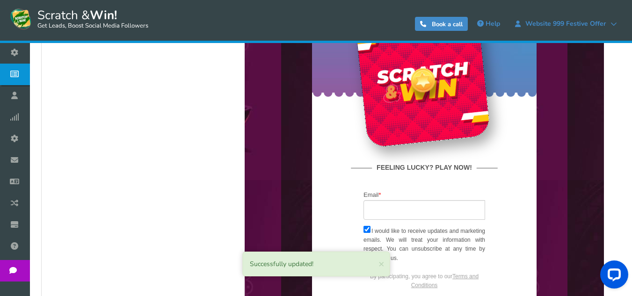
scroll to position [513, 0]
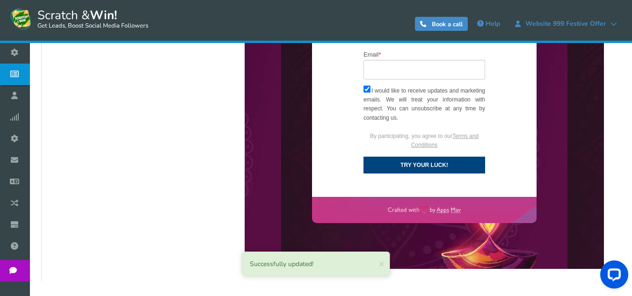
drag, startPoint x: 173, startPoint y: 202, endPoint x: 157, endPoint y: 209, distance: 17.6
click at [163, 206] on div "Change the color of title text, buttons & button text and upload a background i…" at bounding box center [331, 1] width 560 height 542
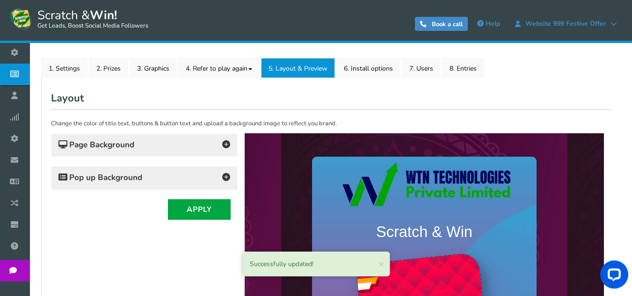
scroll to position [92, 0]
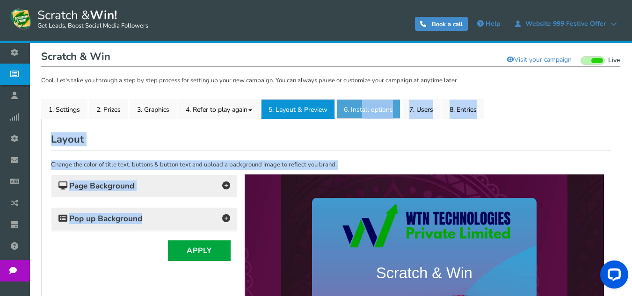
click at [365, 110] on link "6. Install options New" at bounding box center [368, 109] width 64 height 20
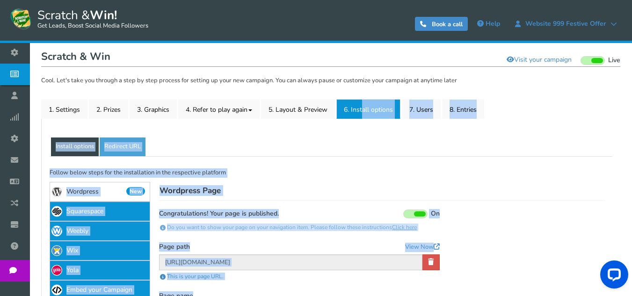
click at [358, 116] on link "6. Install options New" at bounding box center [368, 109] width 64 height 20
click at [561, 182] on h4 "Wordpress Page" at bounding box center [382, 191] width 447 height 19
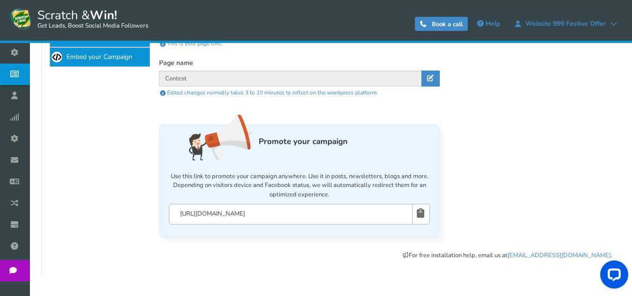
scroll to position [326, 0]
click at [482, 173] on div "Display your campaign on wordpress page Congratulations! your wordpress page is…" at bounding box center [377, 102] width 455 height 271
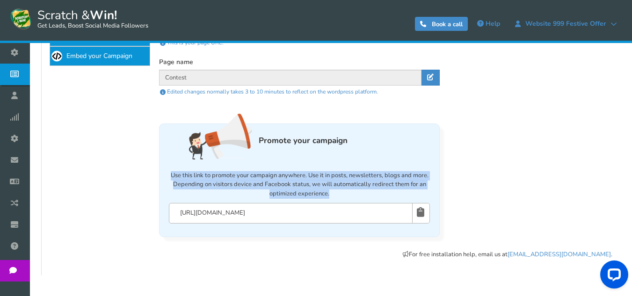
click at [482, 173] on div "Display your campaign on wordpress page Congratulations! your wordpress page is…" at bounding box center [377, 102] width 455 height 271
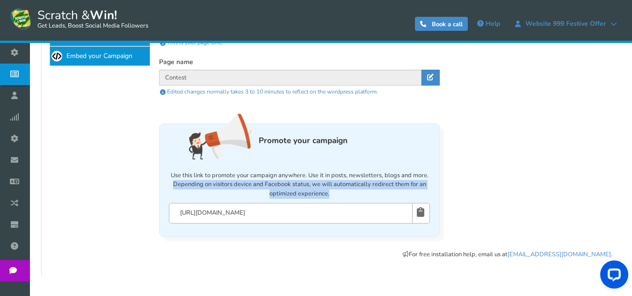
click at [482, 172] on div "Display your campaign on wordpress page Congratulations! your wordpress page is…" at bounding box center [377, 102] width 455 height 271
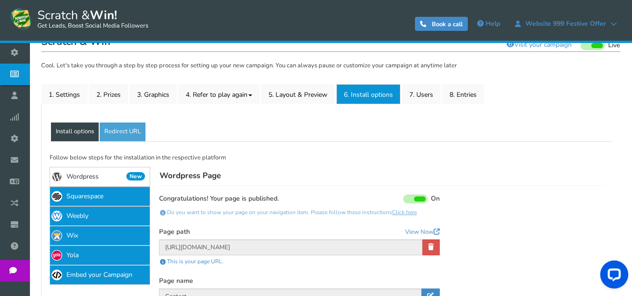
scroll to position [45, 0]
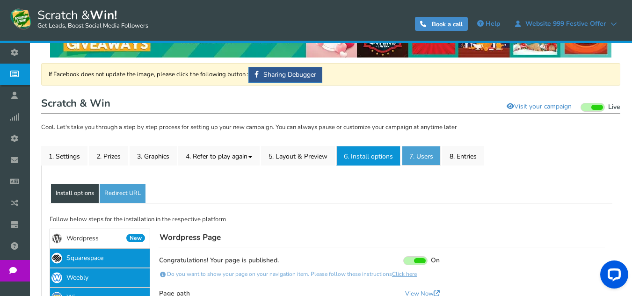
click at [417, 160] on link "7. Users" at bounding box center [421, 156] width 39 height 20
click at [0, 0] on div "● ● ● ● ● ●" at bounding box center [0, 0] width 0 height 0
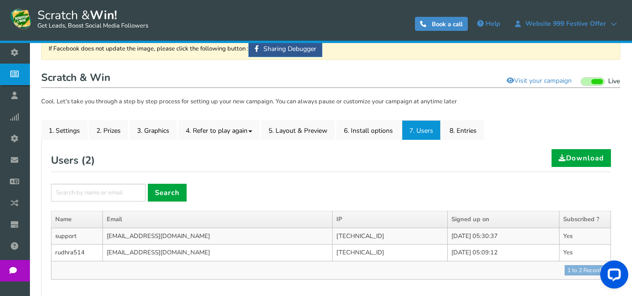
scroll to position [92, 0]
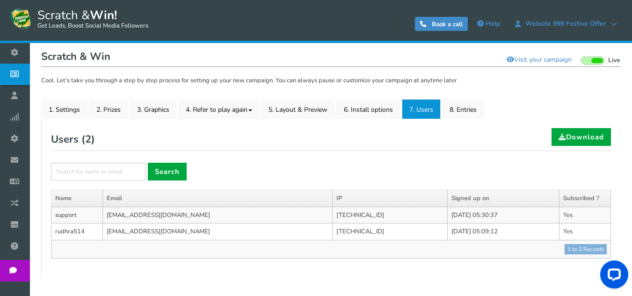
click at [296, 152] on div "Users ( 2 ) Download × Search Please fill campaign name Name Email IP Signed up…" at bounding box center [331, 193] width 560 height 130
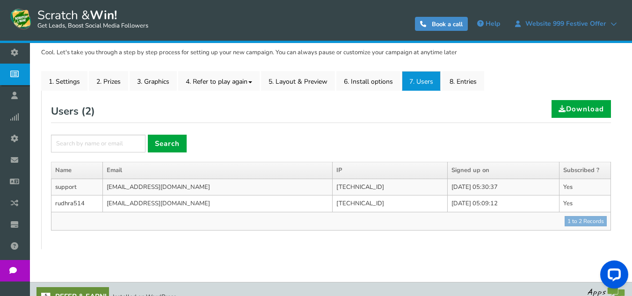
scroll to position [135, 0]
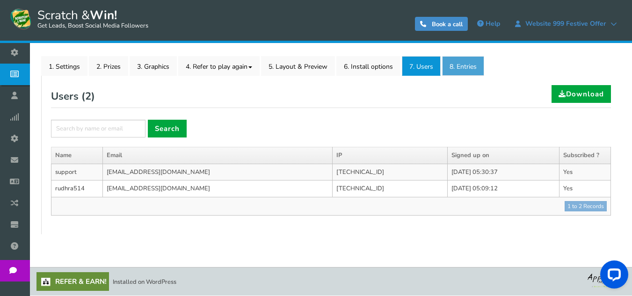
click at [472, 65] on link "8. Entries" at bounding box center [463, 66] width 42 height 20
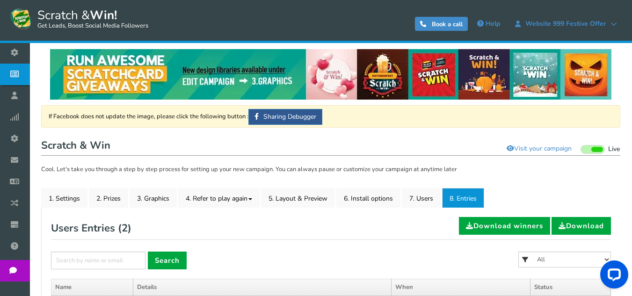
scroll to position [0, 0]
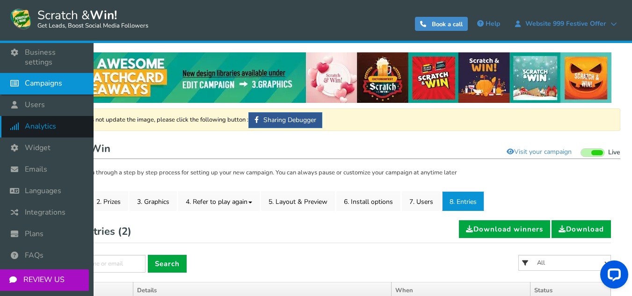
click at [28, 122] on span "Analytics" at bounding box center [40, 127] width 31 height 10
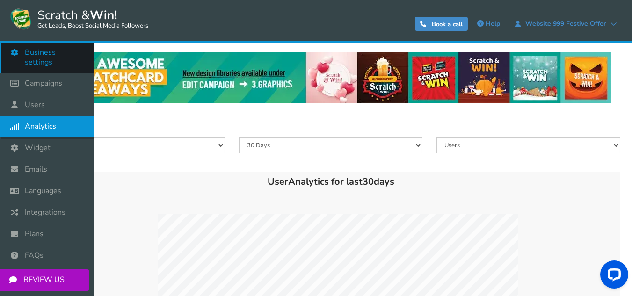
click at [29, 62] on link "Business settings" at bounding box center [47, 57] width 94 height 31
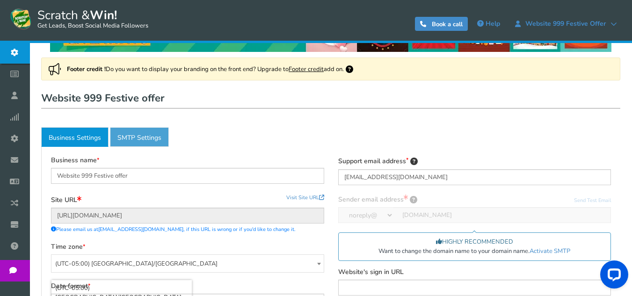
scroll to position [47, 0]
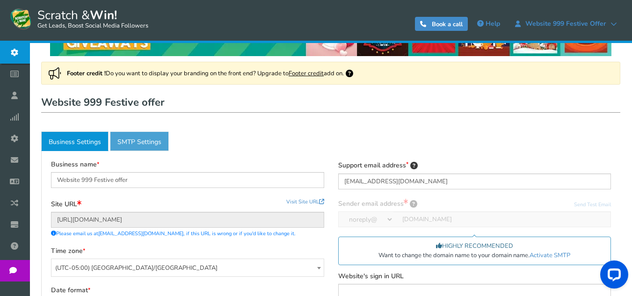
click at [134, 145] on link "Active SMTP Settings" at bounding box center [139, 141] width 59 height 20
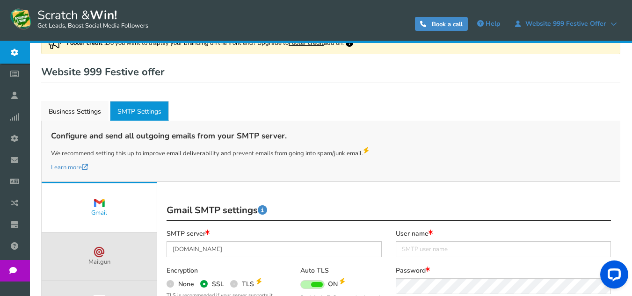
scroll to position [140, 0]
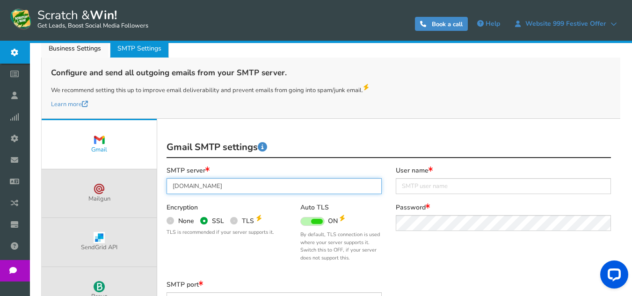
click at [216, 187] on input "[DOMAIN_NAME]" at bounding box center [273, 186] width 215 height 16
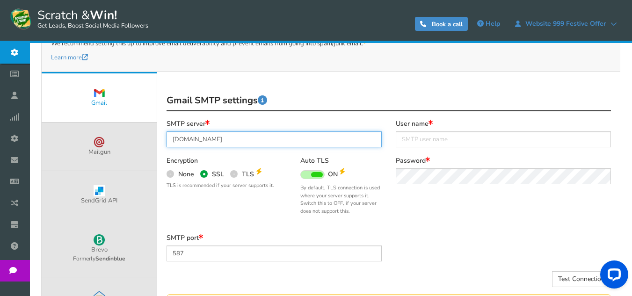
click at [245, 144] on input "[DOMAIN_NAME]" at bounding box center [273, 139] width 215 height 16
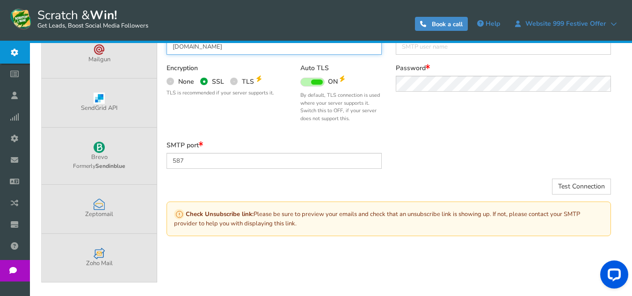
scroll to position [281, 0]
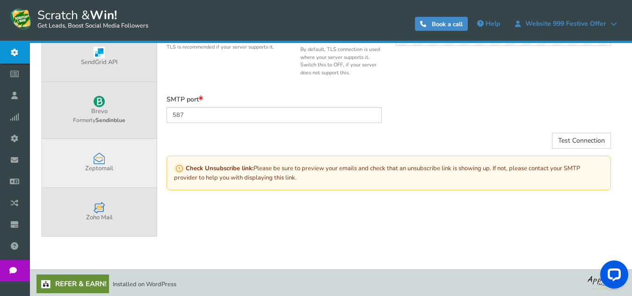
click at [135, 204] on ul "Gmail Mailgun SendGrid API Brevo Formerly Sendinblue Outlook/365 Zeptomail" at bounding box center [100, 85] width 116 height 303
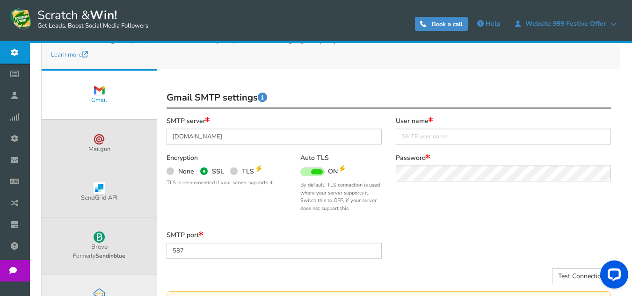
scroll to position [188, 0]
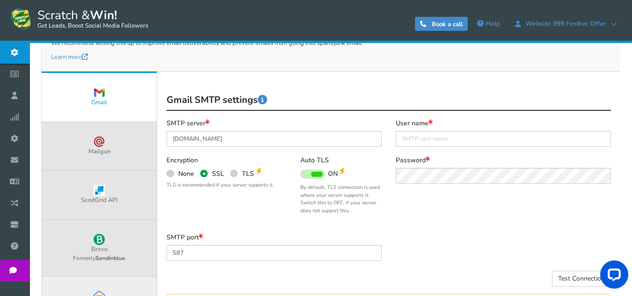
click at [135, 204] on ul "Gmail Mailgun SendGrid API Brevo Formerly Sendinblue Outlook/365 Zeptomail" at bounding box center [100, 223] width 116 height 303
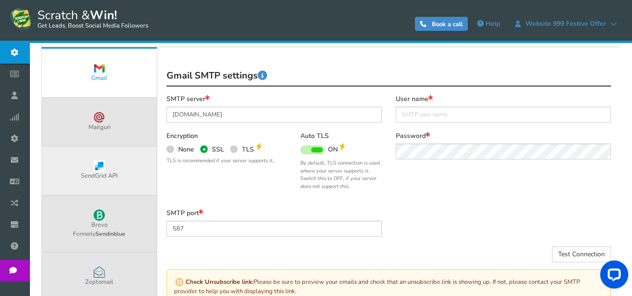
scroll to position [234, 0]
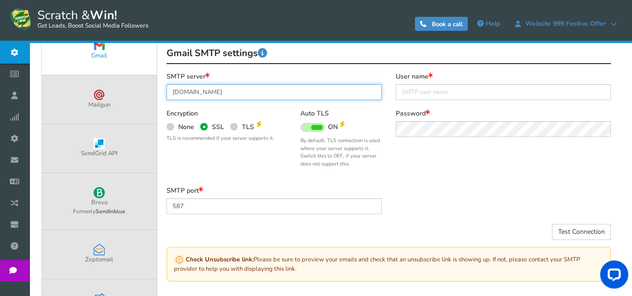
click at [263, 97] on input "[DOMAIN_NAME]" at bounding box center [273, 92] width 215 height 16
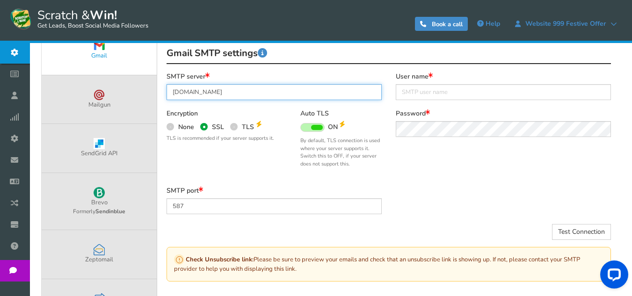
click at [263, 97] on input "[DOMAIN_NAME]" at bounding box center [273, 92] width 215 height 16
click at [263, 98] on input "su" at bounding box center [273, 92] width 215 height 16
click at [263, 98] on input "support" at bounding box center [273, 92] width 215 height 16
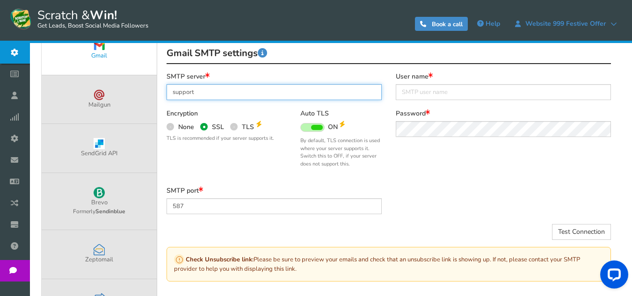
type input "suppor"
click at [263, 98] on input "suppor" at bounding box center [273, 92] width 215 height 16
click at [263, 98] on input "mail." at bounding box center [273, 92] width 215 height 16
click at [263, 98] on input "mail.contest" at bounding box center [273, 92] width 215 height 16
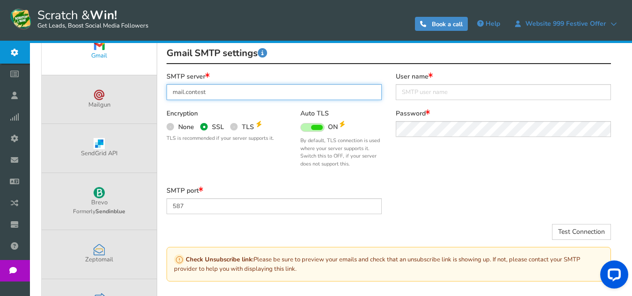
click at [263, 98] on input "mail.contest" at bounding box center [273, 92] width 215 height 16
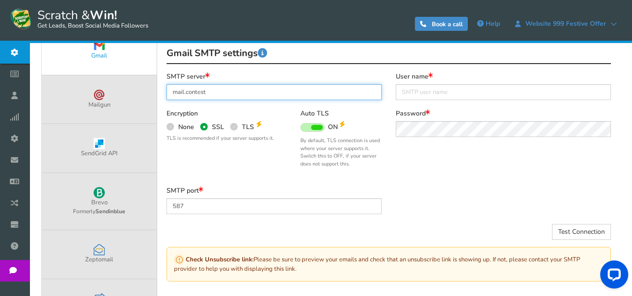
click at [263, 98] on input "mail.contest" at bounding box center [273, 92] width 215 height 16
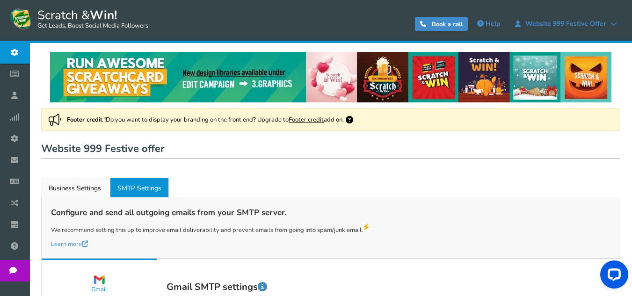
scroll to position [0, 0]
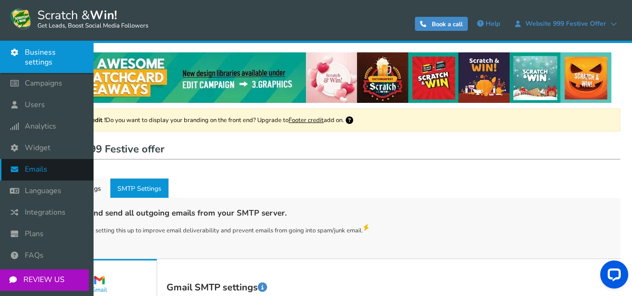
type input "[DOMAIN_NAME]"
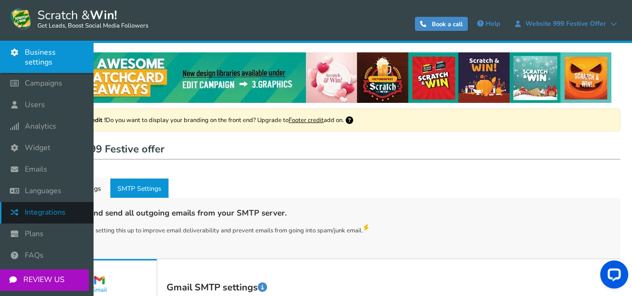
scroll to position [47, 0]
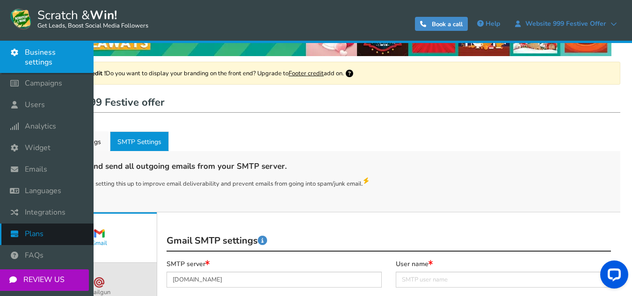
click at [24, 231] on link "Plans" at bounding box center [47, 235] width 94 height 22
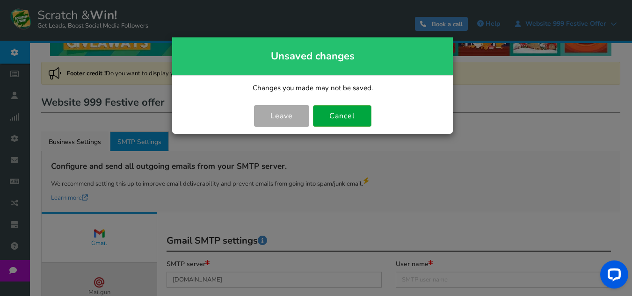
click at [262, 106] on link "Leave" at bounding box center [281, 116] width 55 height 22
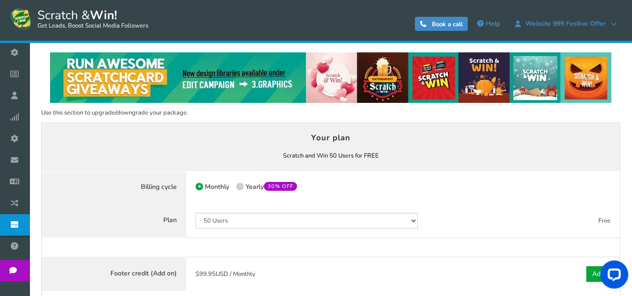
click at [274, 101] on img at bounding box center [330, 77] width 561 height 51
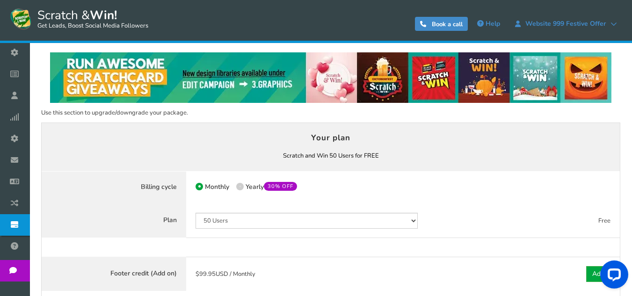
click at [274, 101] on img at bounding box center [330, 77] width 561 height 51
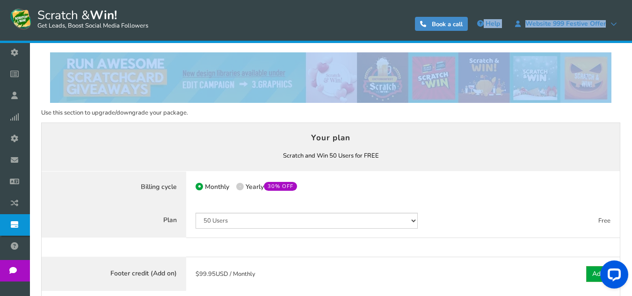
drag, startPoint x: 224, startPoint y: -32, endPoint x: 210, endPoint y: -41, distance: 15.6
click at [210, 0] on html "Display on your website Scratch & Win! Get Leads, Boost Social Media Followers …" at bounding box center [316, 192] width 632 height 384
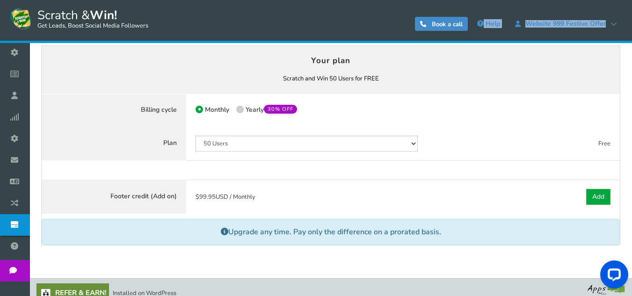
scroll to position [88, 0]
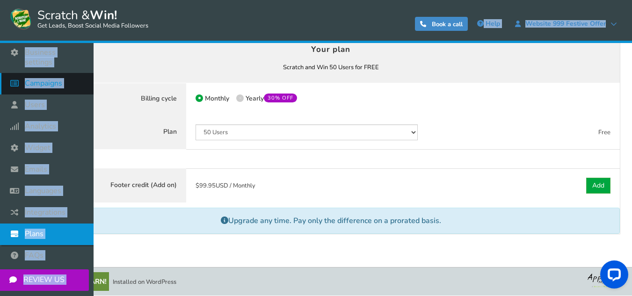
click at [42, 79] on span "Campaigns" at bounding box center [43, 84] width 37 height 10
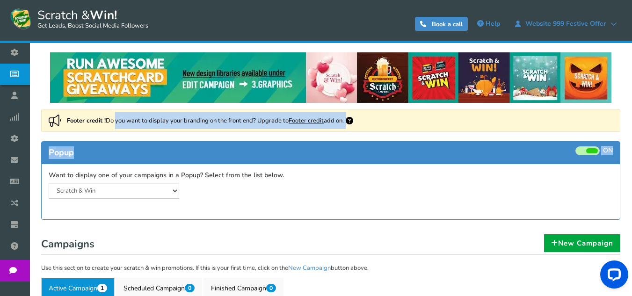
drag, startPoint x: 122, startPoint y: 125, endPoint x: 116, endPoint y: 180, distance: 55.6
click at [116, 176] on div "Footer credit ! Do you want to display your branding on the front end? Upgrade …" at bounding box center [330, 169] width 593 height 120
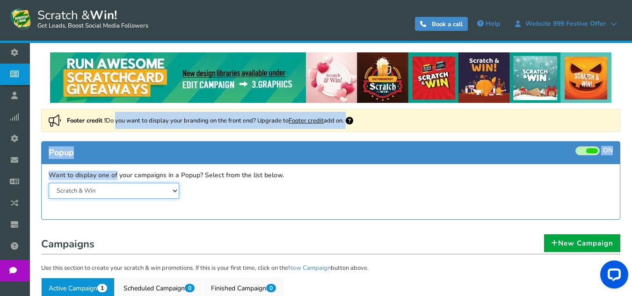
click at [115, 185] on select "Scratch & Win" at bounding box center [114, 191] width 130 height 16
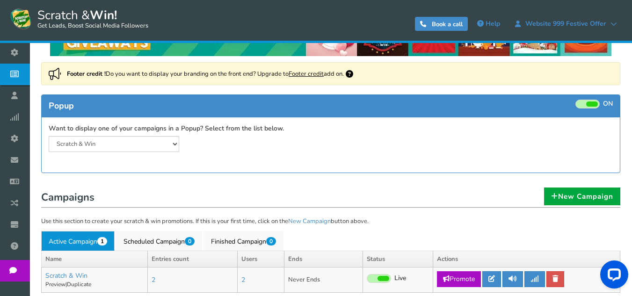
click at [194, 152] on div "Widget is showing for a paused campaign. Please review and consider selecting a…" at bounding box center [186, 152] width 289 height 0
click at [579, 104] on span at bounding box center [587, 104] width 24 height 9
click at [0, 0] on input "ON OFF" at bounding box center [0, 0] width 0 height 0
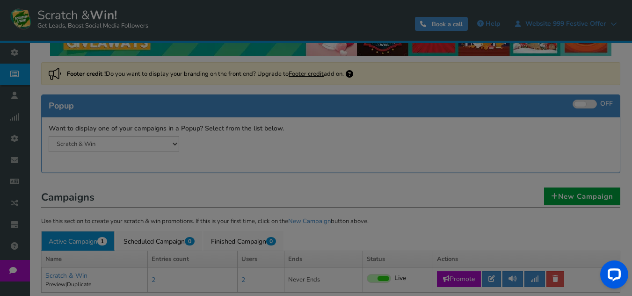
click at [367, 59] on div "● ● ● ● ● ●" at bounding box center [316, 148] width 632 height 296
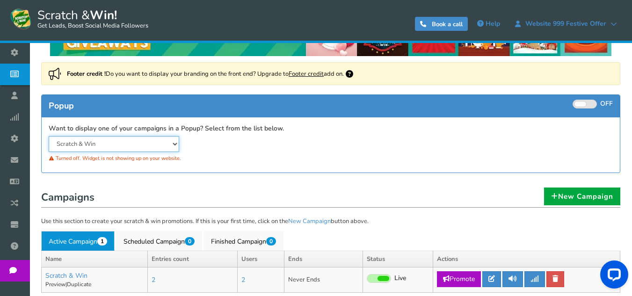
click at [161, 142] on select "Scratch & Win" at bounding box center [114, 144] width 130 height 16
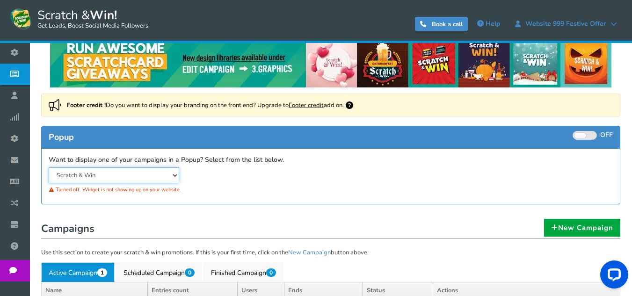
scroll to position [0, 0]
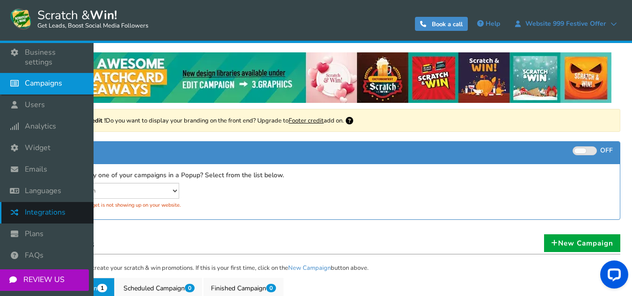
click at [20, 202] on icon at bounding box center [17, 212] width 18 height 21
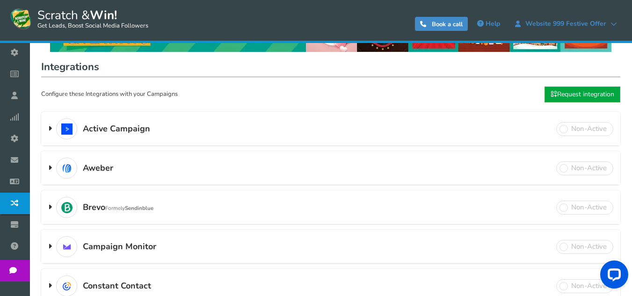
scroll to position [47, 0]
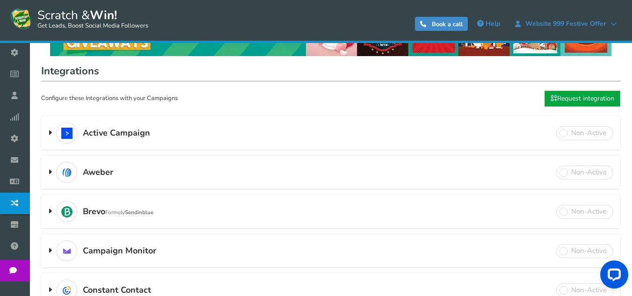
click at [172, 135] on h3 "Active Campaign Double opt-in feature available" at bounding box center [330, 133] width 579 height 33
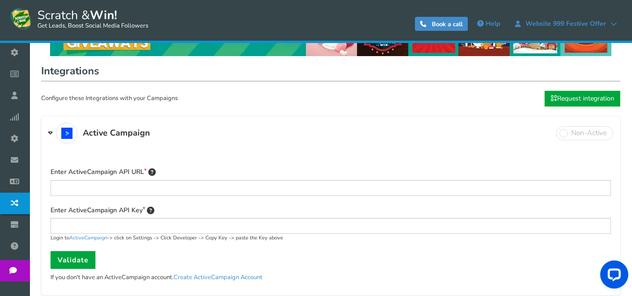
click at [171, 136] on h3 "Active Campaign Double opt-in feature available" at bounding box center [330, 133] width 579 height 33
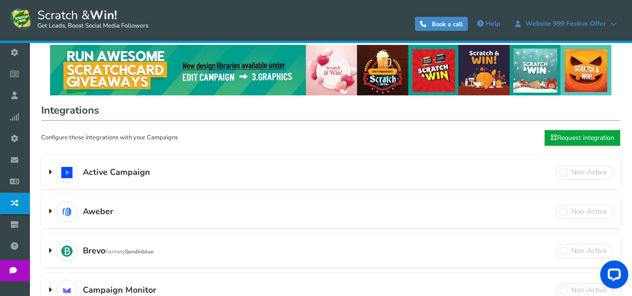
scroll to position [0, 0]
